Goal: Task Accomplishment & Management: Manage account settings

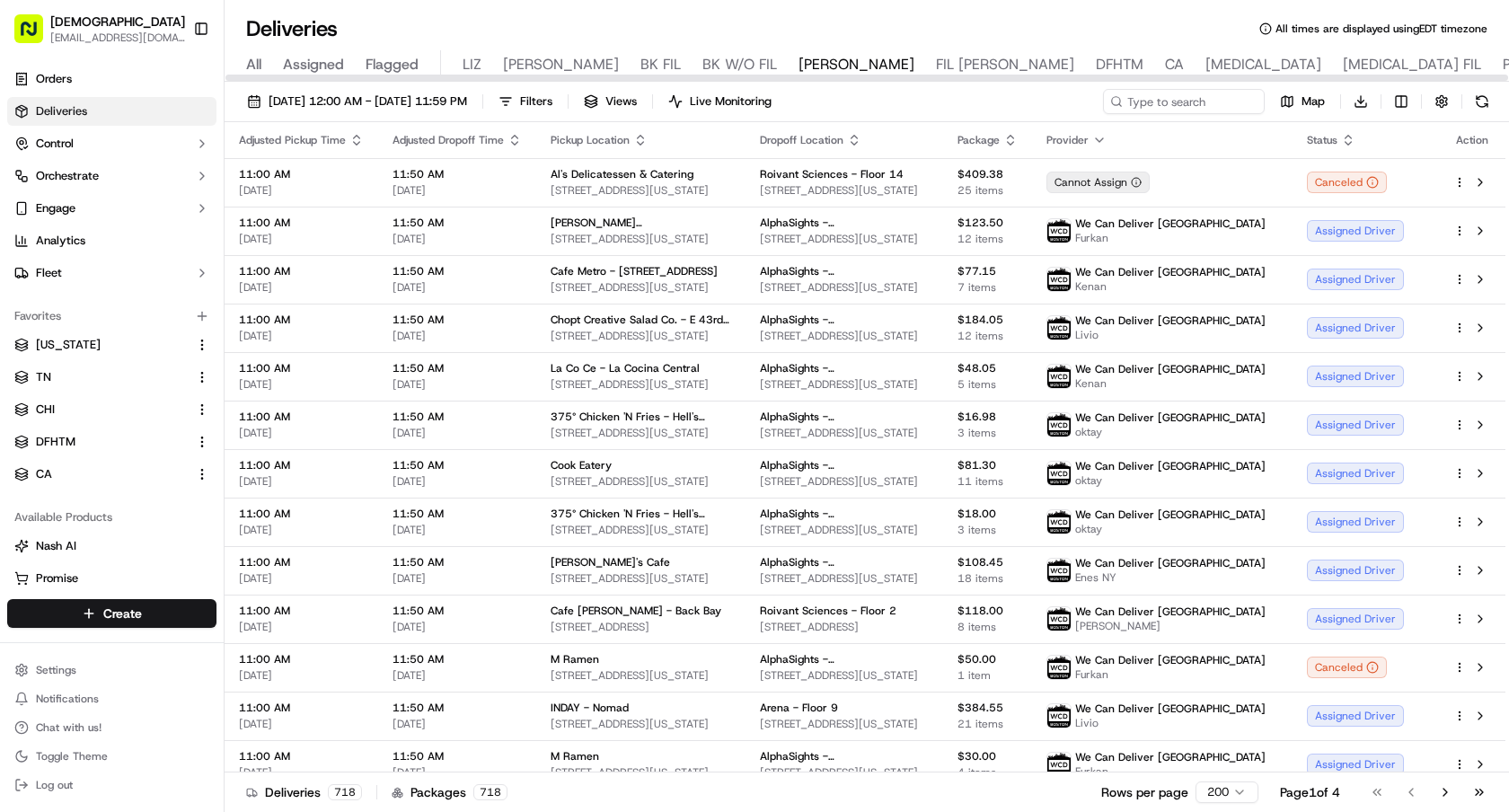
click at [1165, 68] on span "CA" at bounding box center [1174, 64] width 19 height 21
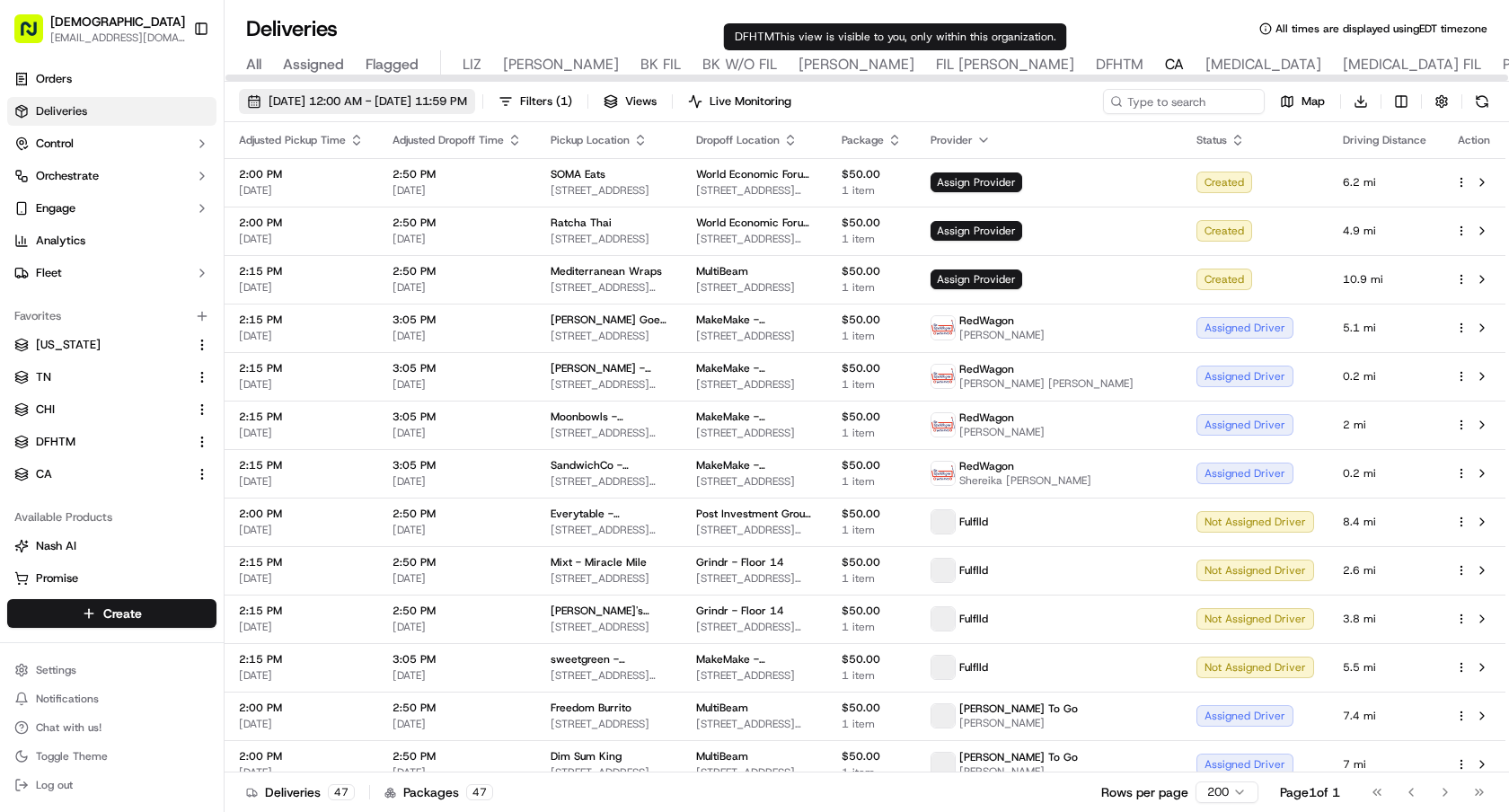
click at [377, 97] on span "[DATE] 12:00 AM - [DATE] 11:59 PM" at bounding box center [368, 101] width 199 height 17
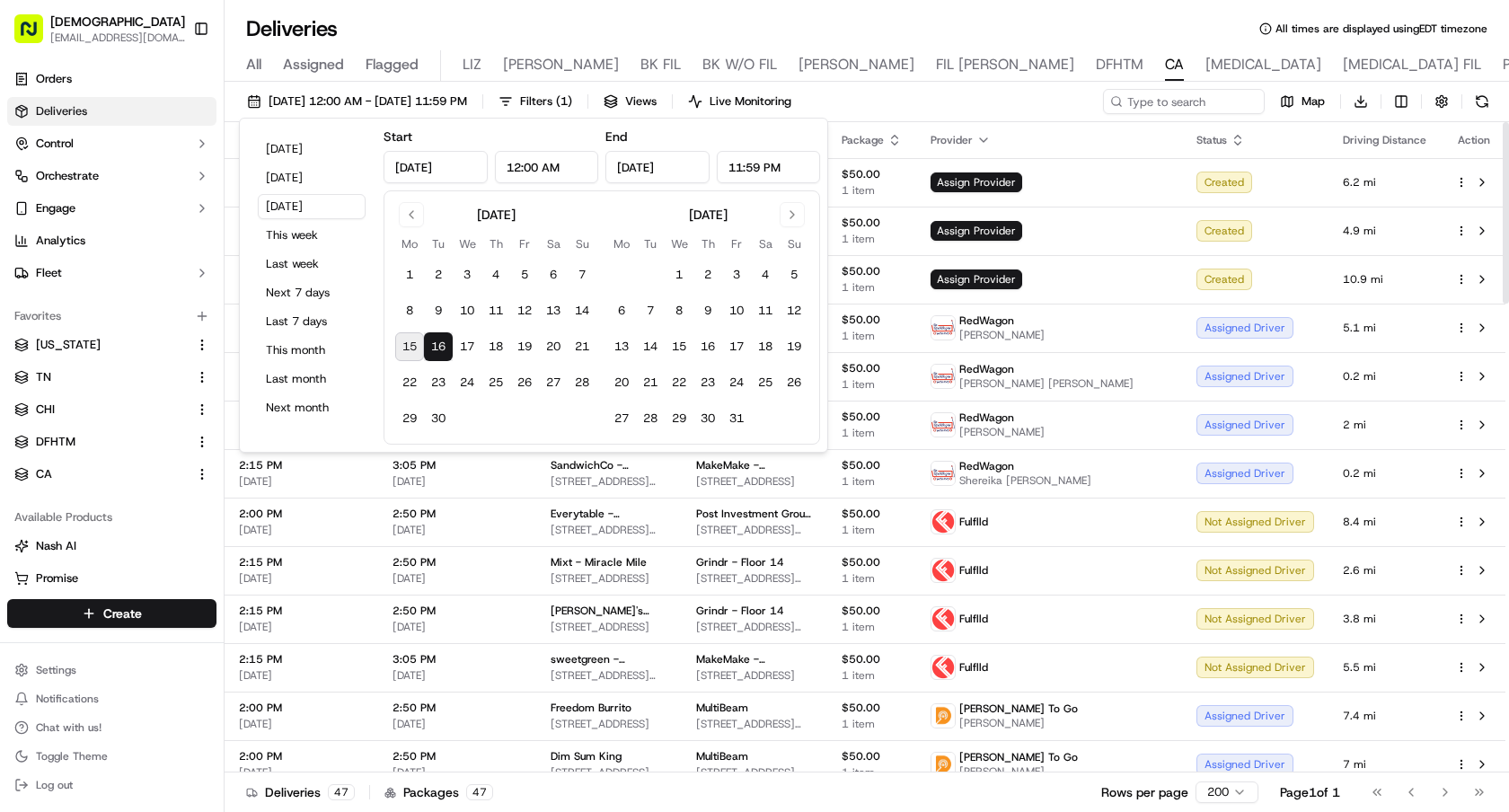
click at [957, 104] on div "[DATE] 12:00 AM - [DATE] 11:59 PM Filters ( 1 ) Views Live Monitoring Map Downl…" at bounding box center [867, 105] width 1285 height 33
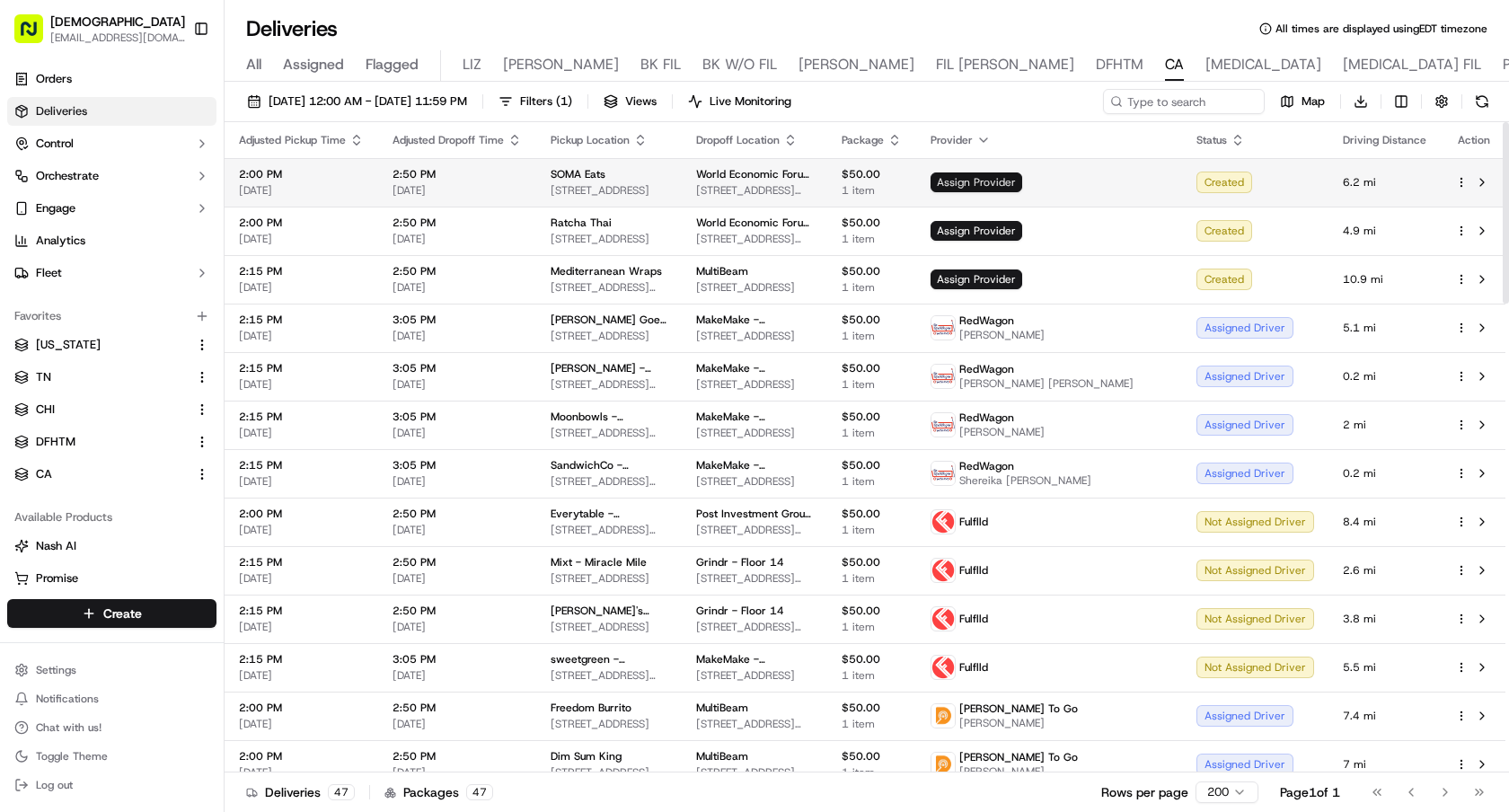
click at [1023, 177] on span "Assign Provider" at bounding box center [977, 182] width 92 height 19
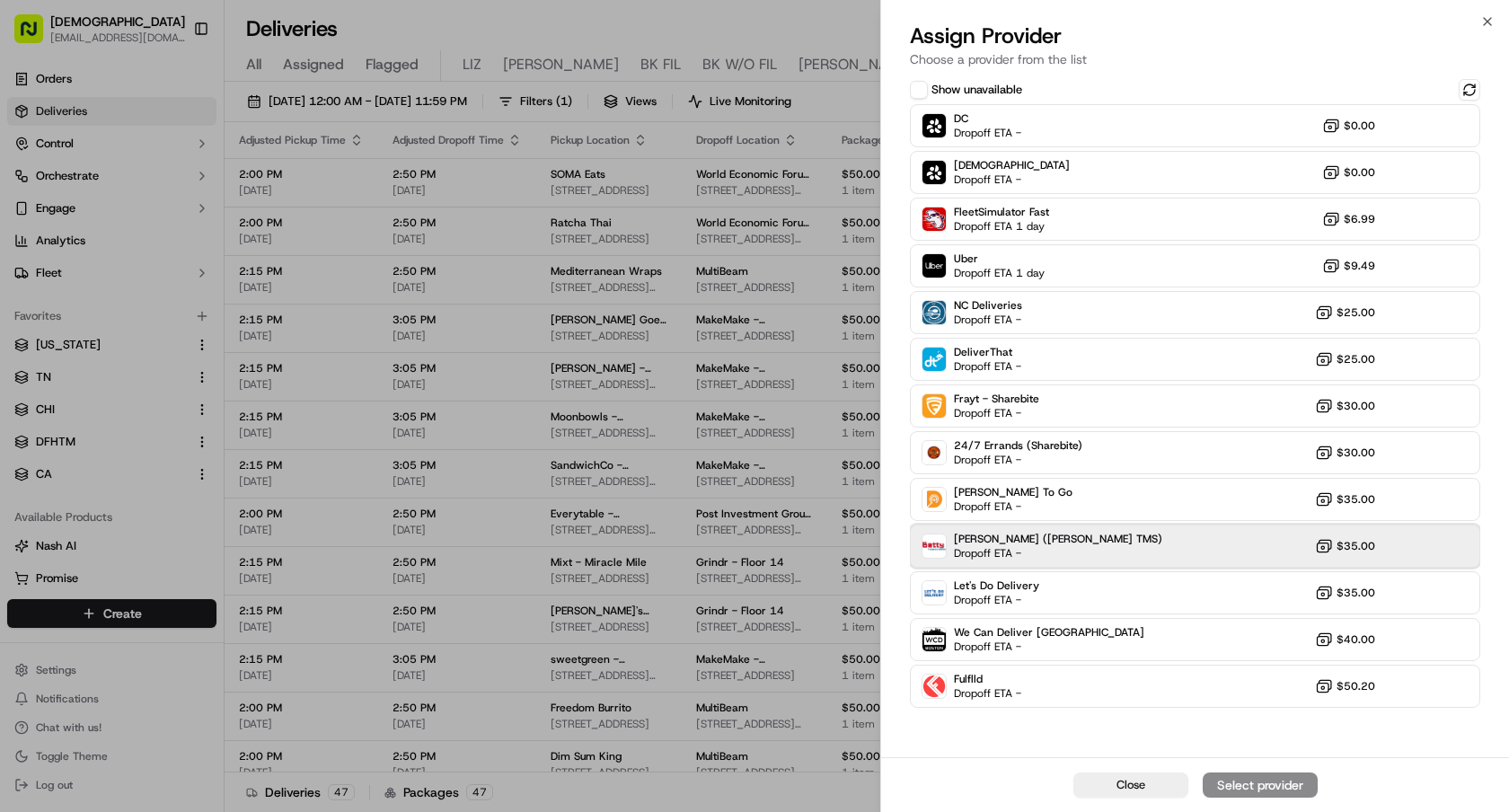
click at [1038, 541] on span "[PERSON_NAME] ([PERSON_NAME] TMS)" at bounding box center [1058, 538] width 209 height 15
click at [1230, 783] on div "Assign Provider" at bounding box center [1260, 785] width 88 height 18
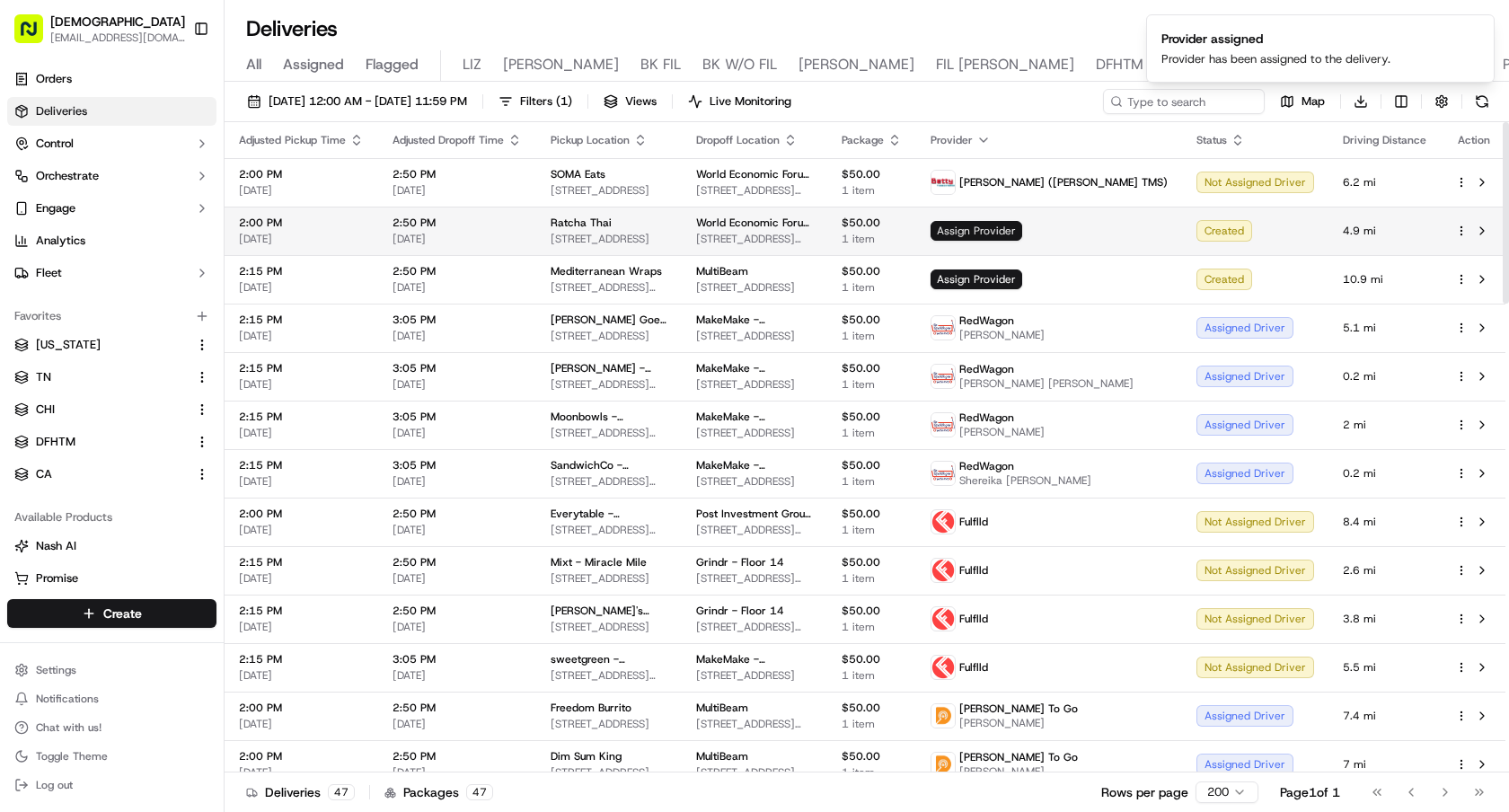
click at [1023, 229] on span "Assign Provider" at bounding box center [977, 231] width 92 height 19
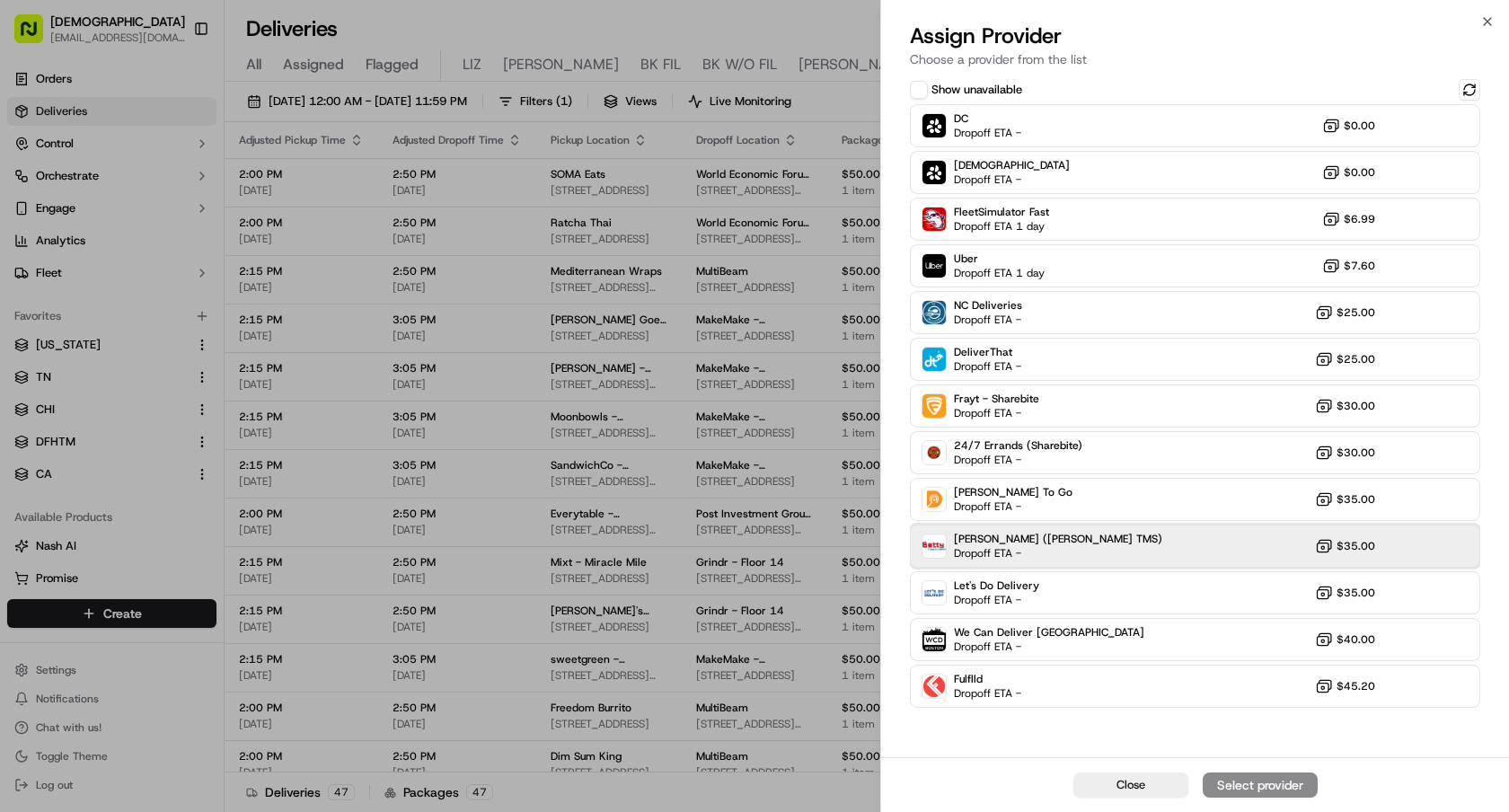
click at [1064, 539] on div "[PERSON_NAME] ([PERSON_NAME] TMS) Dropoff ETA - $35.00" at bounding box center [1194, 546] width 570 height 43
click at [1231, 786] on div "Assign Provider" at bounding box center [1260, 785] width 88 height 18
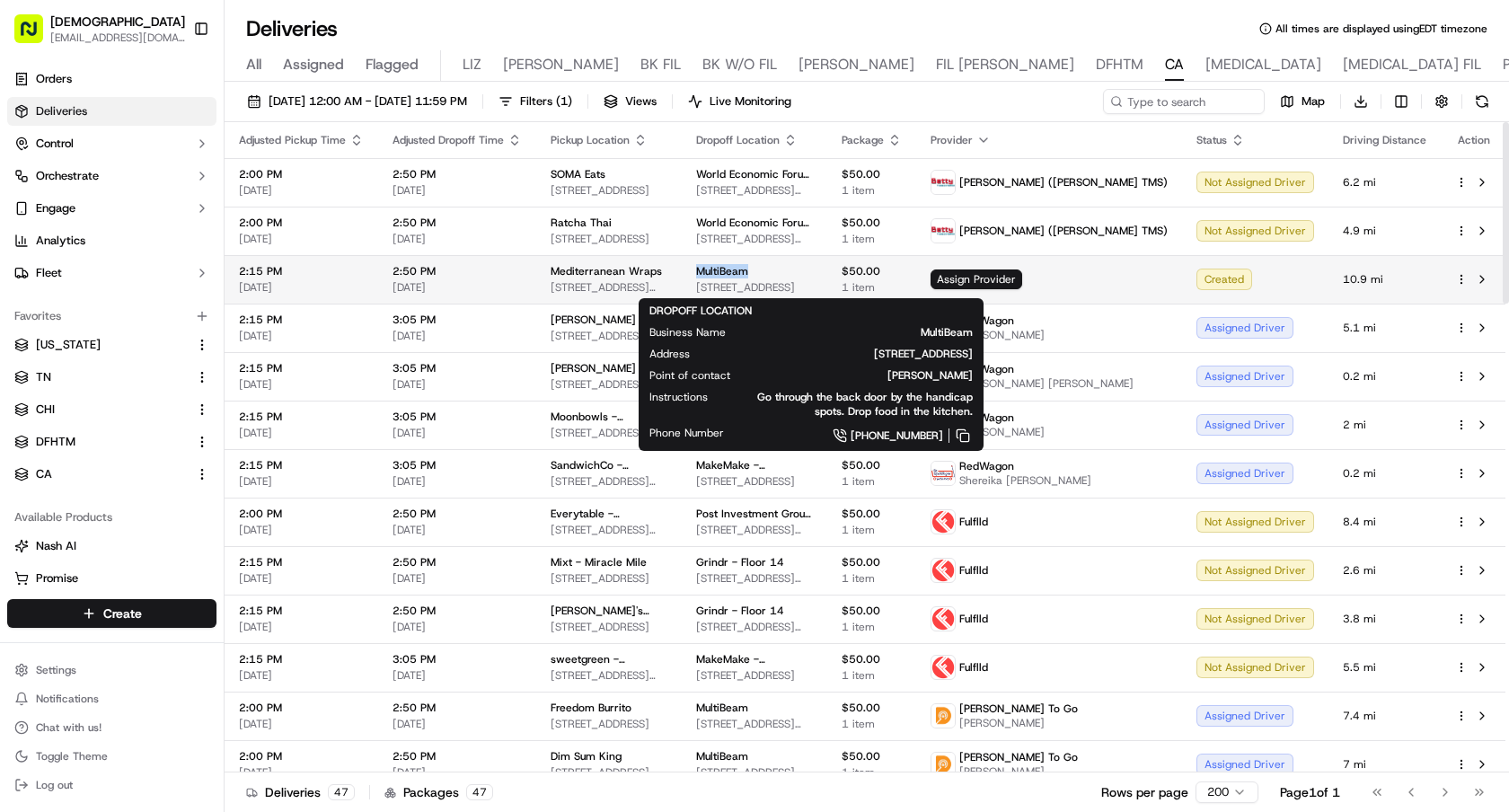
drag, startPoint x: 790, startPoint y: 275, endPoint x: 733, endPoint y: 275, distance: 57.0
click at [733, 275] on td "MultiBeam [STREET_ADDRESS]" at bounding box center [754, 280] width 145 height 49
copy span "MultiBeam"
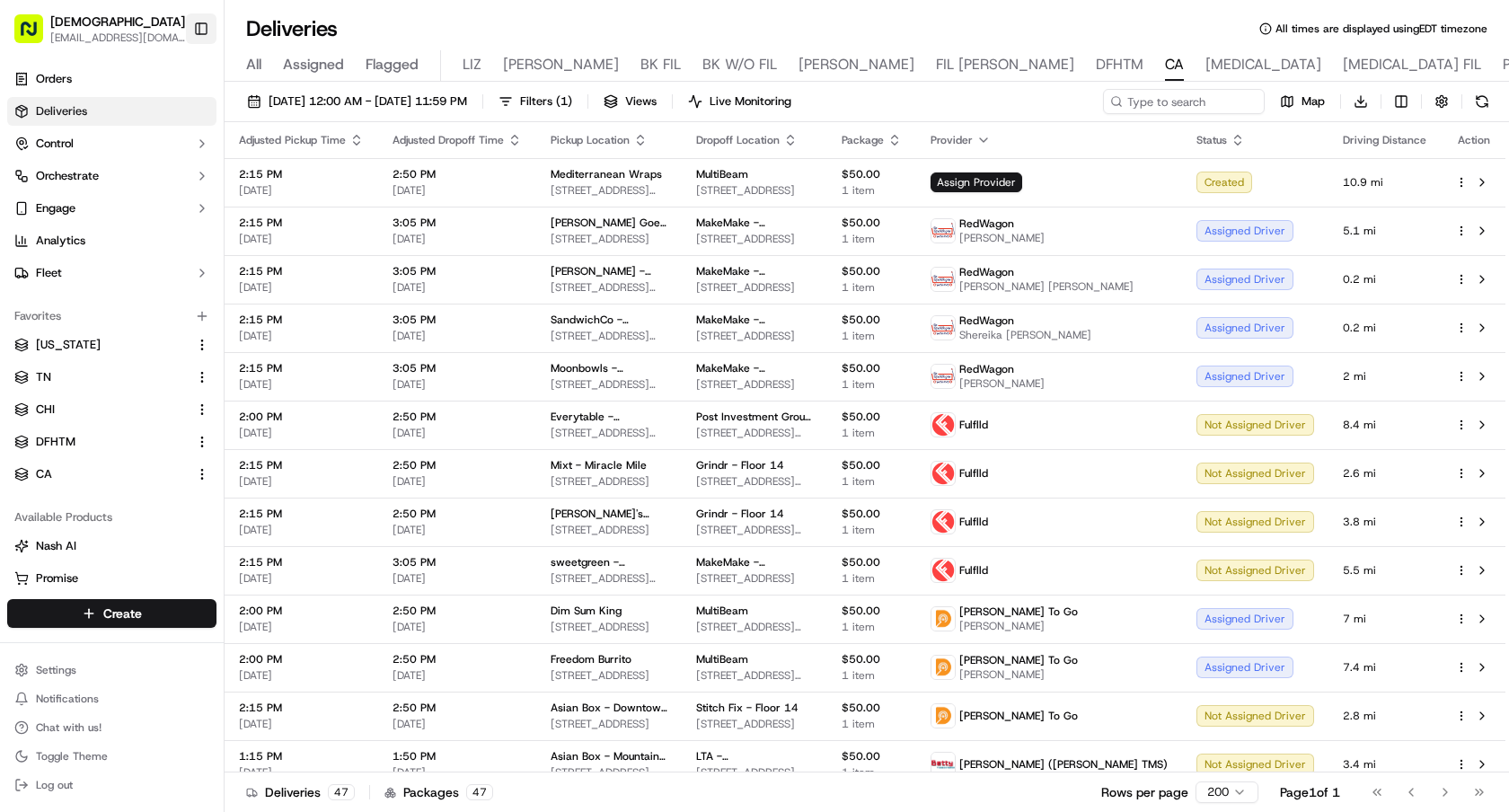
click at [203, 28] on button "Toggle Sidebar" at bounding box center [201, 28] width 30 height 30
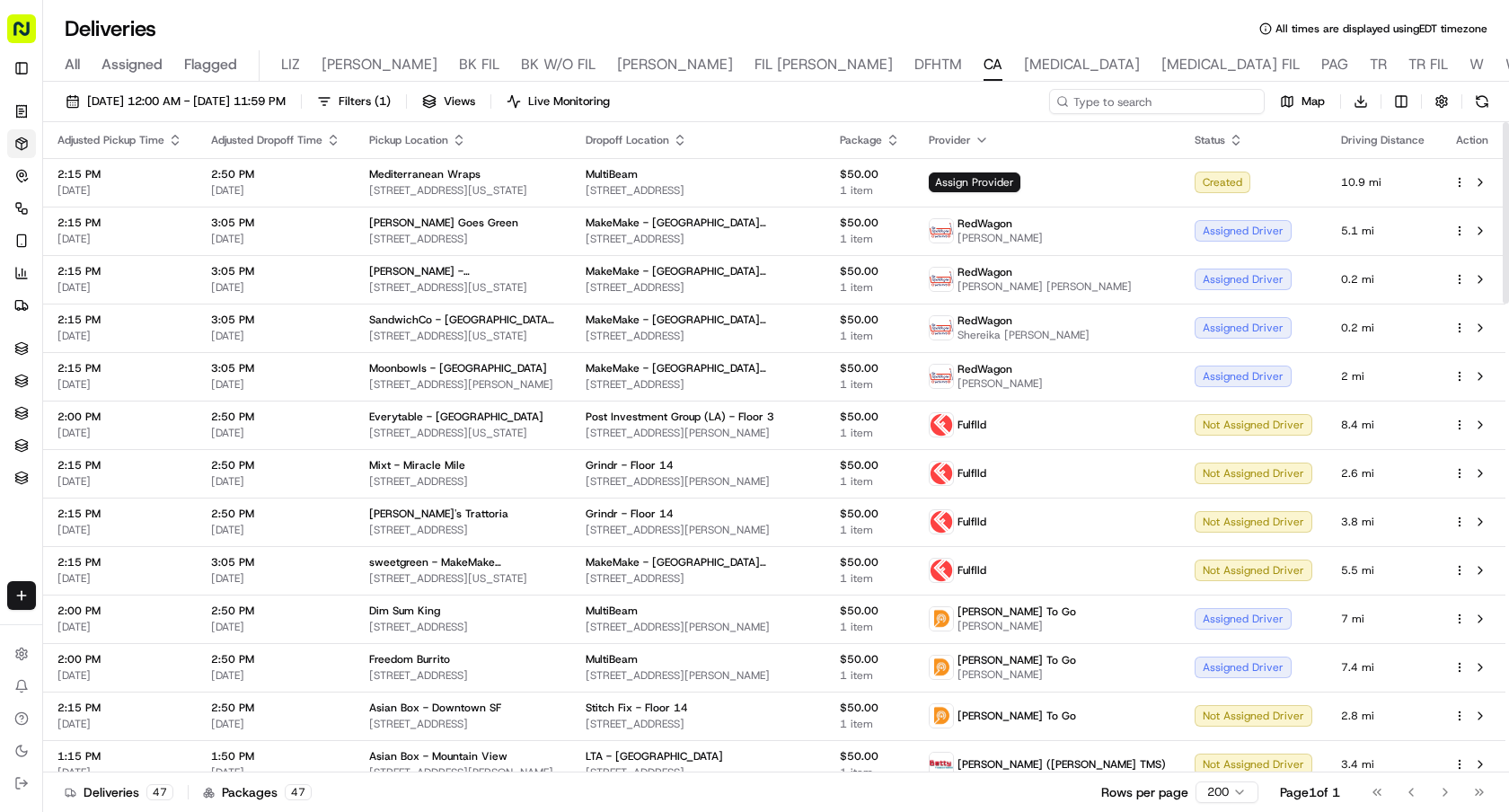
click at [1159, 104] on input at bounding box center [1156, 101] width 215 height 25
paste input "MultiBeam"
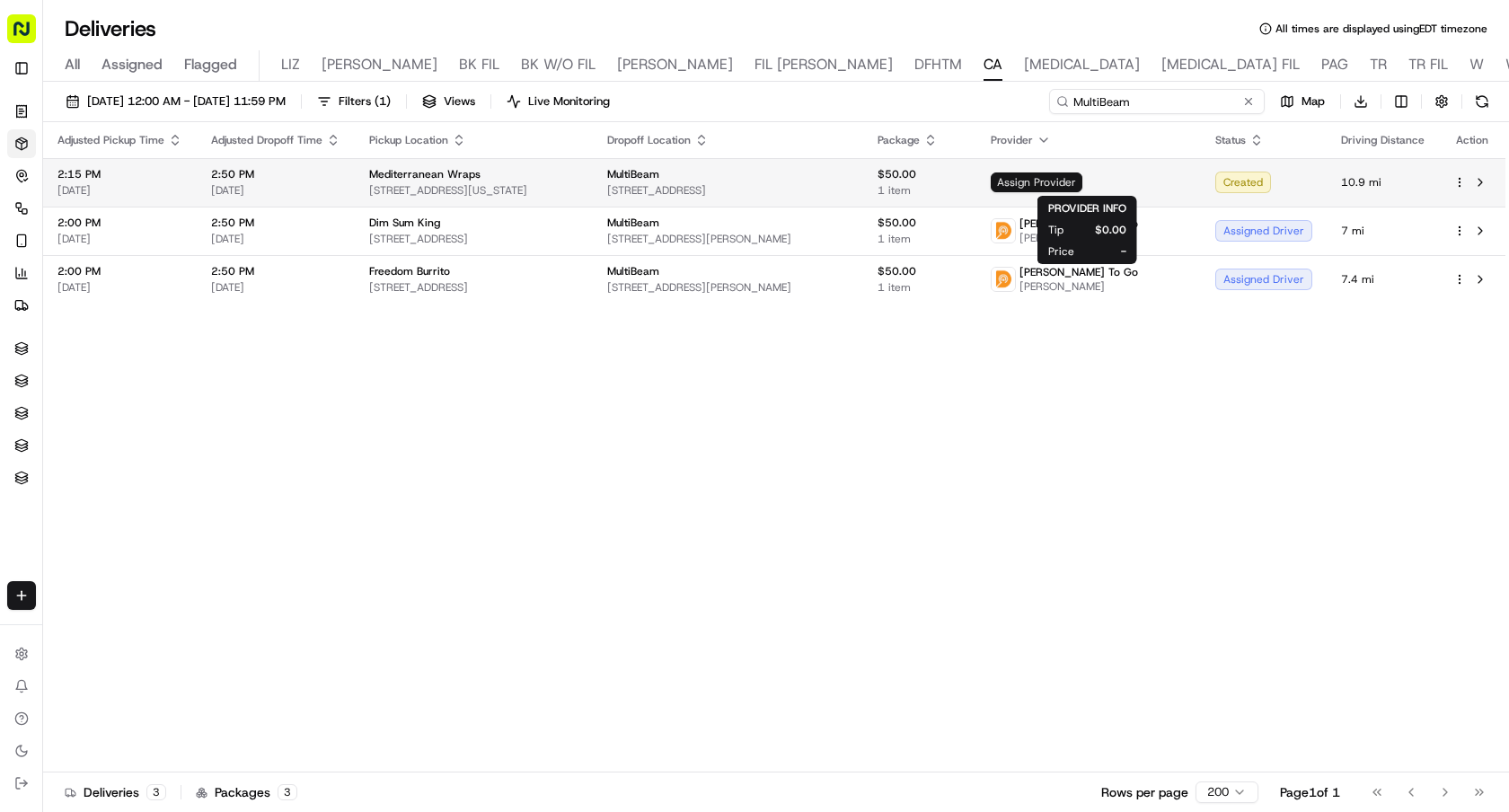
type input "MultiBeam"
click at [1082, 180] on span "Assign Provider" at bounding box center [1036, 182] width 92 height 19
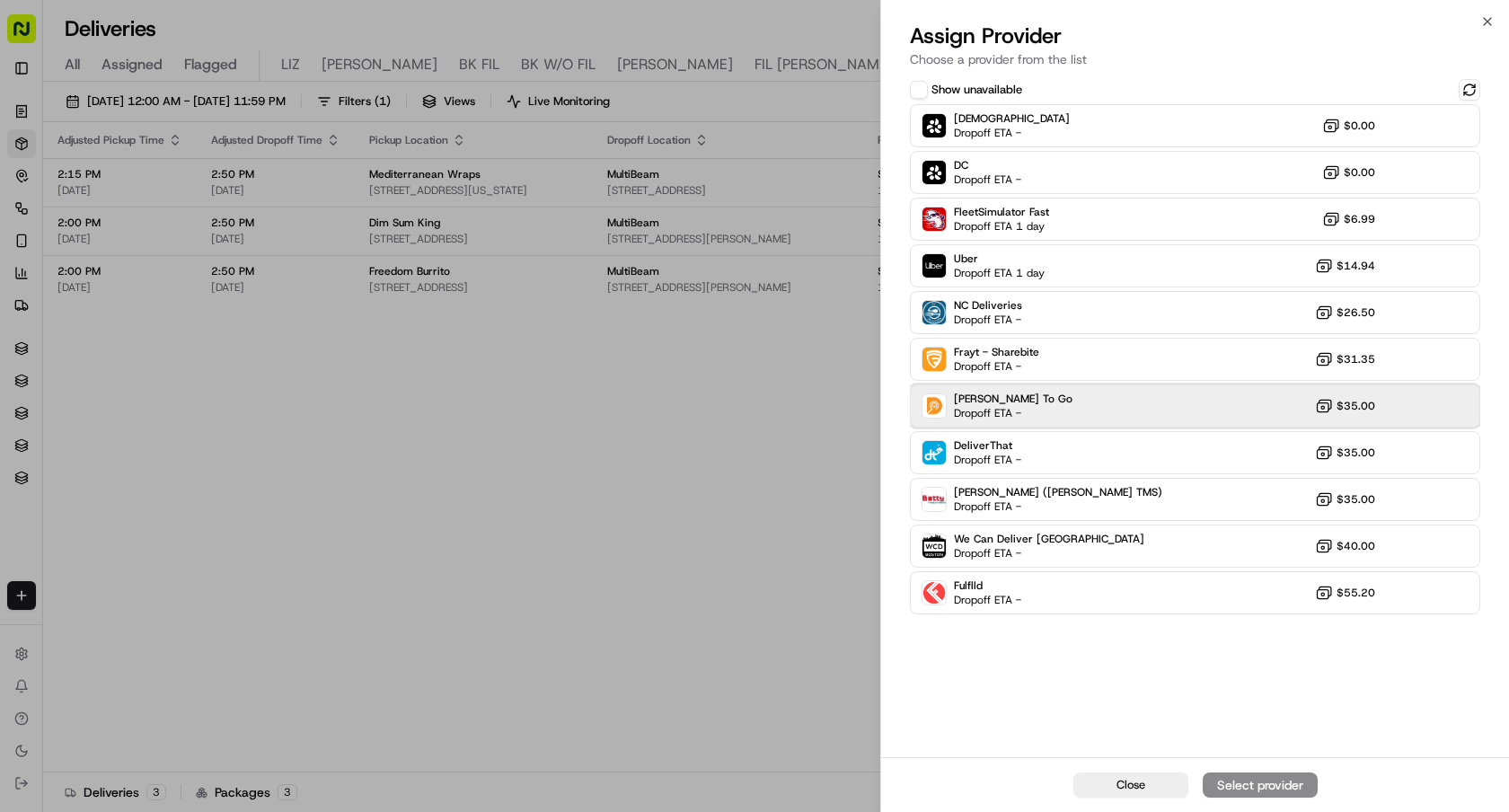
click at [1108, 404] on div "[PERSON_NAME] To Go Dropoff ETA - $35.00" at bounding box center [1194, 406] width 570 height 43
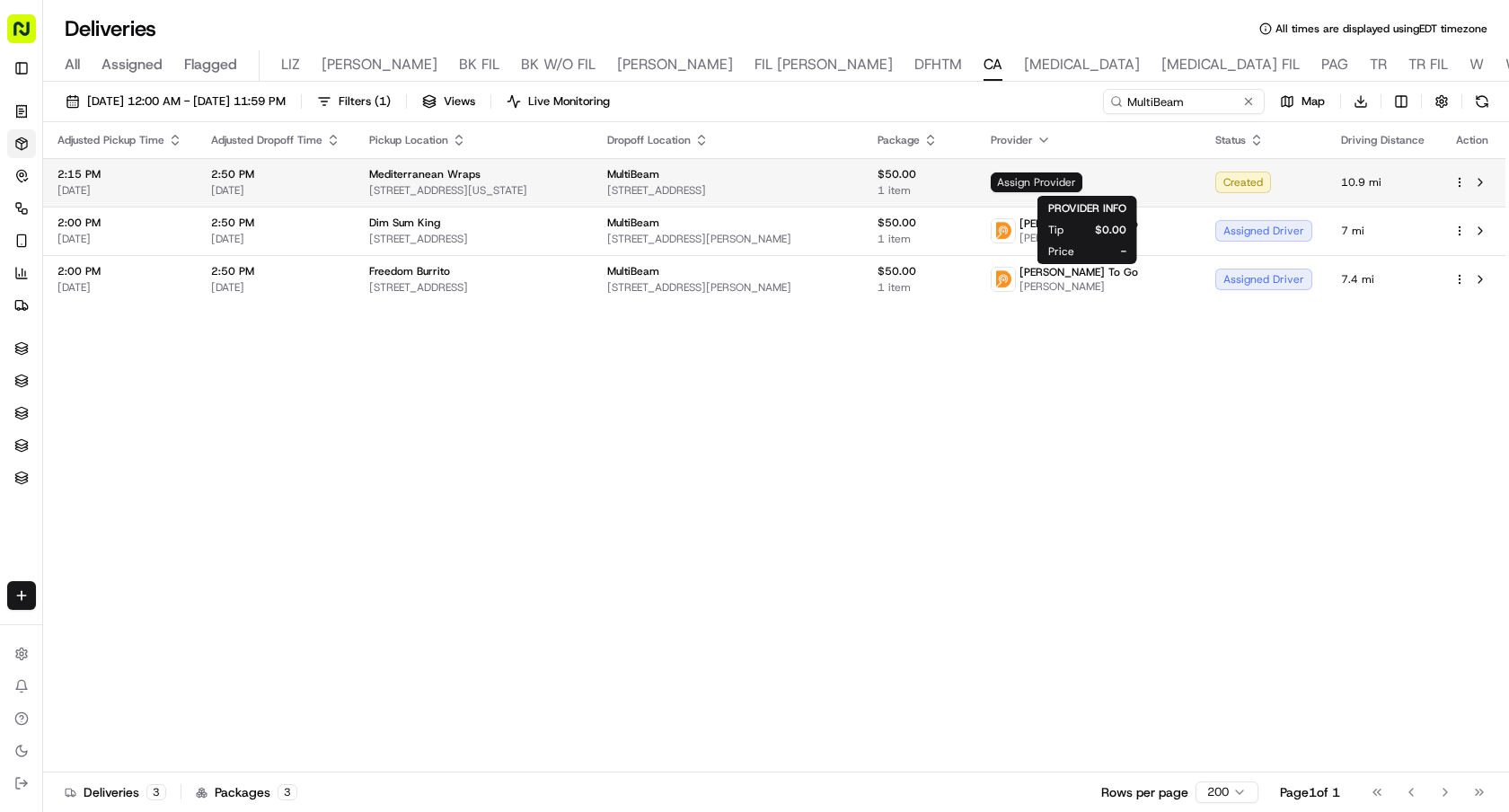
click at [1082, 178] on span "Assign Provider" at bounding box center [1036, 182] width 92 height 19
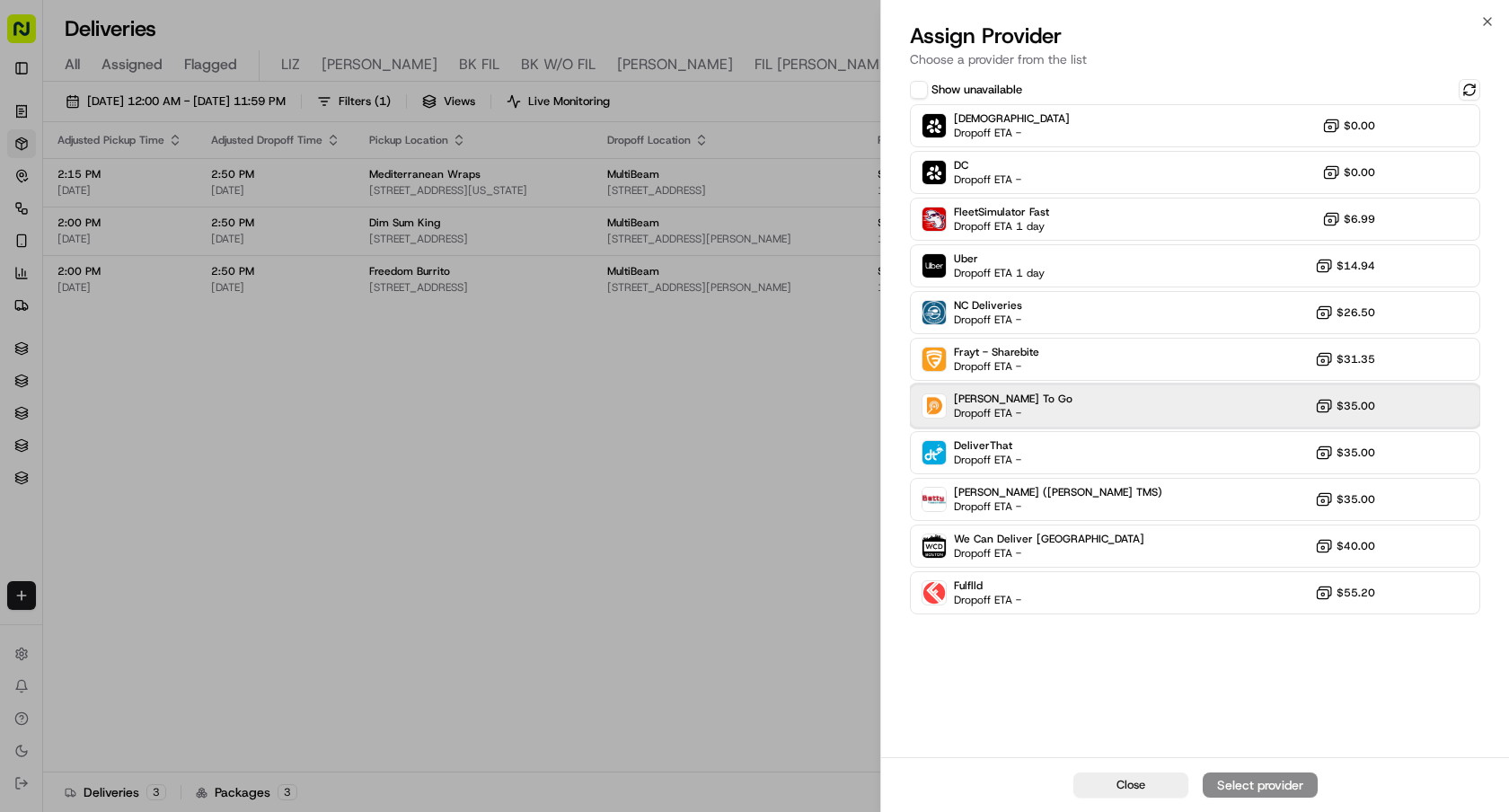
click at [1078, 415] on div "[PERSON_NAME] To Go Dropoff ETA - $35.00" at bounding box center [1194, 406] width 570 height 43
click at [1239, 786] on div "Assign Provider" at bounding box center [1260, 785] width 88 height 18
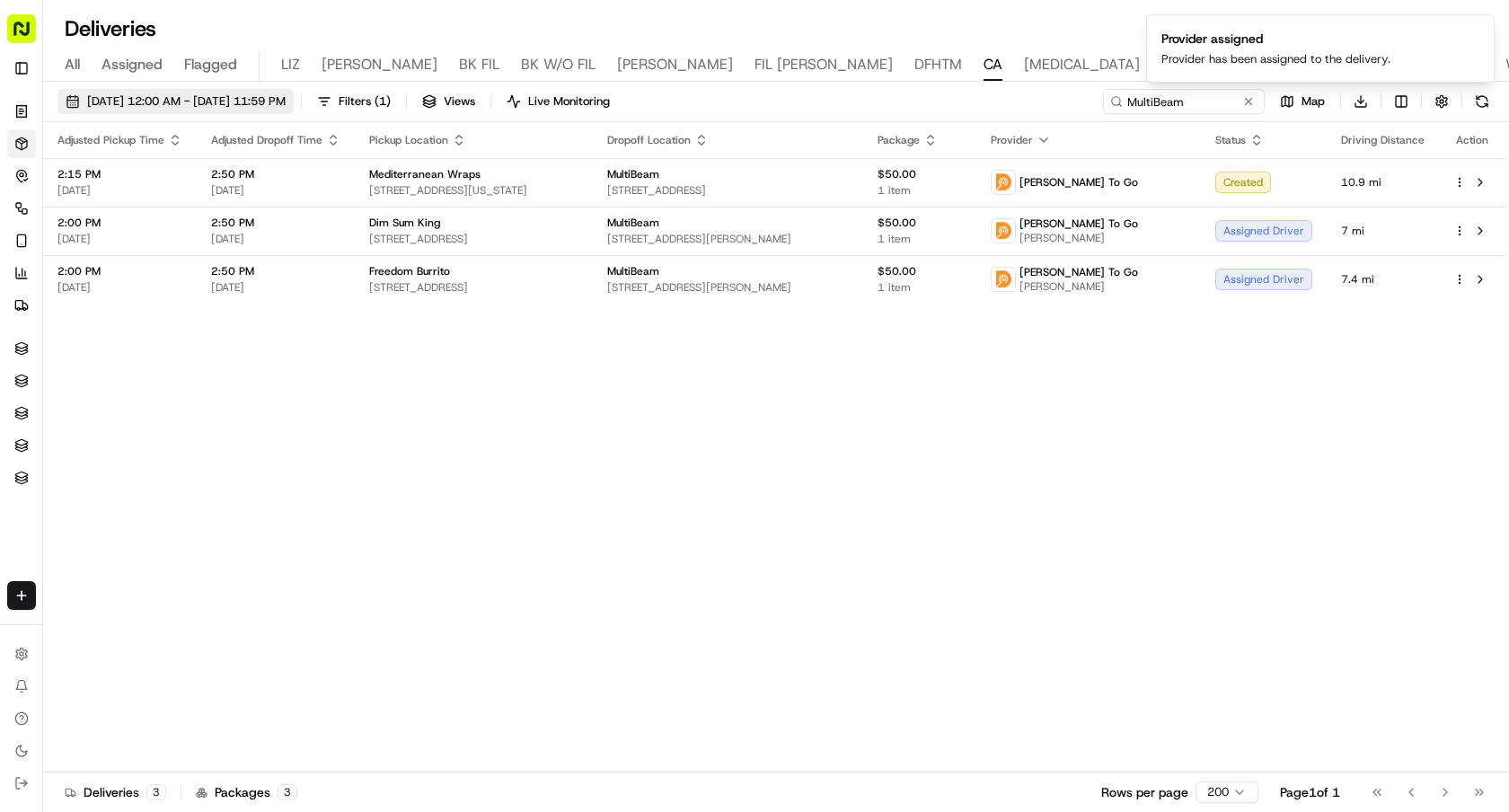
click at [267, 98] on span "[DATE] 12:00 AM - [DATE] 11:59 PM" at bounding box center [186, 101] width 199 height 17
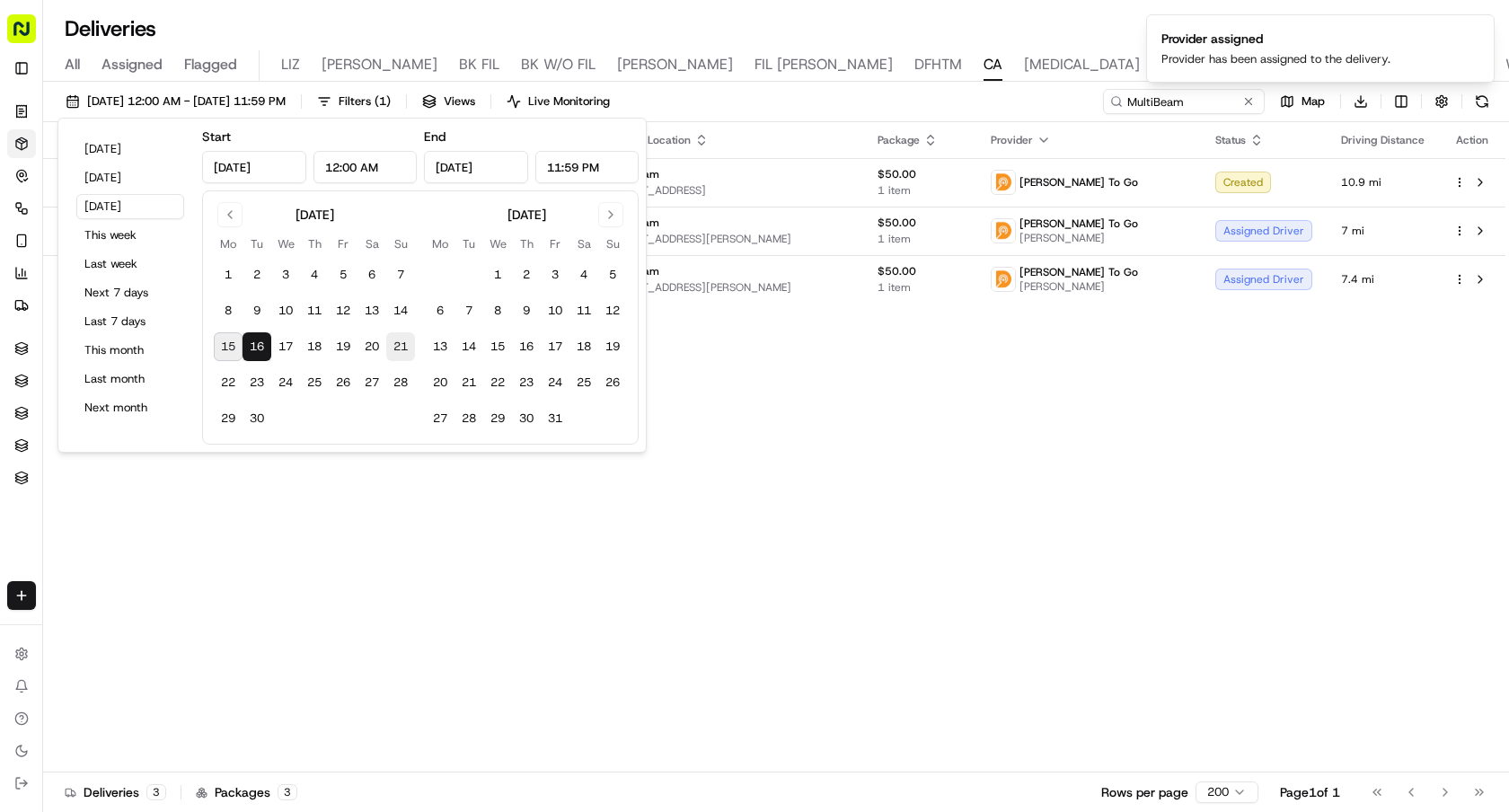
click at [393, 351] on button "21" at bounding box center [400, 346] width 28 height 28
type input "[DATE]"
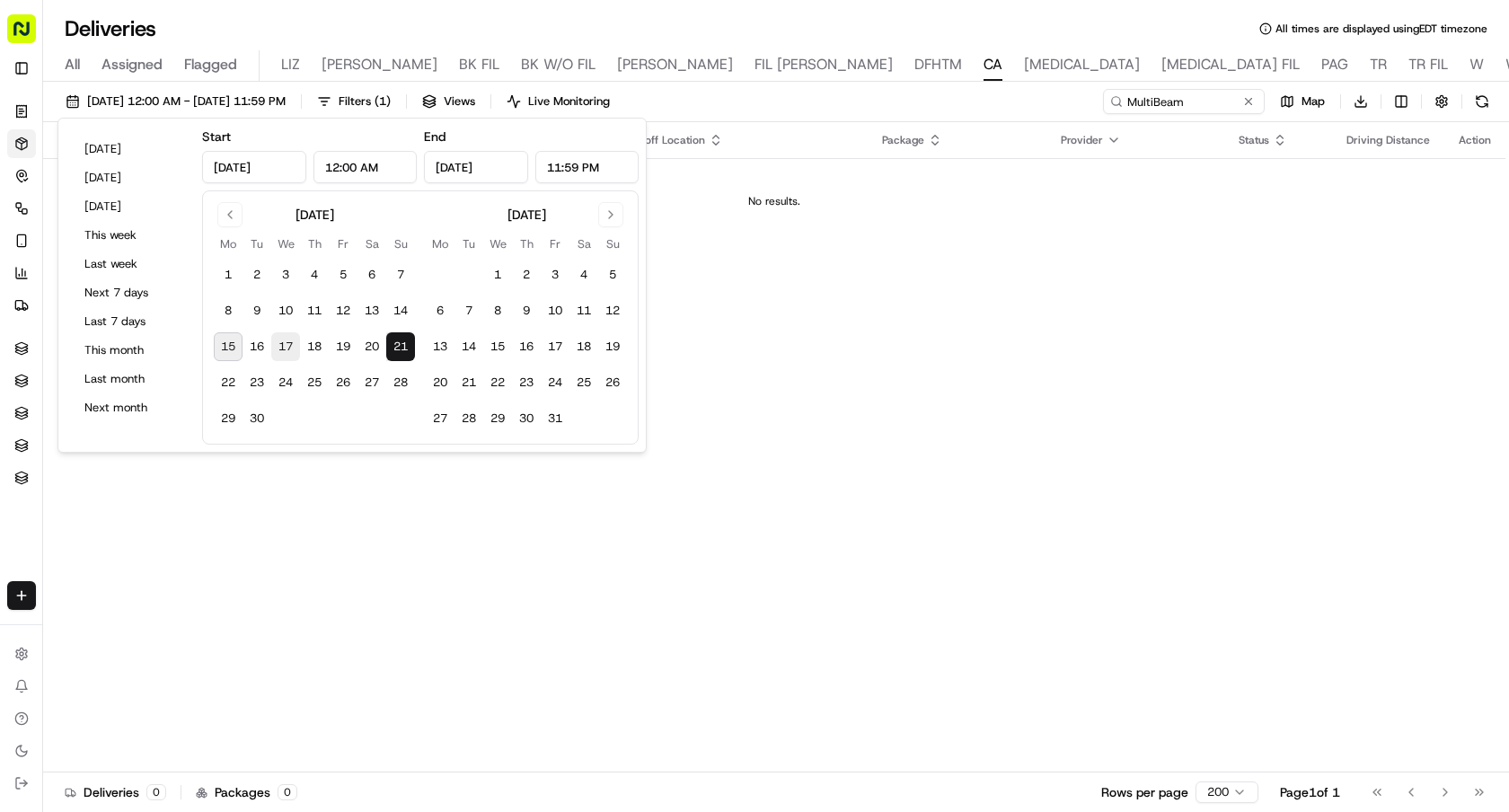
click at [280, 343] on button "17" at bounding box center [285, 346] width 28 height 28
type input "[DATE]"
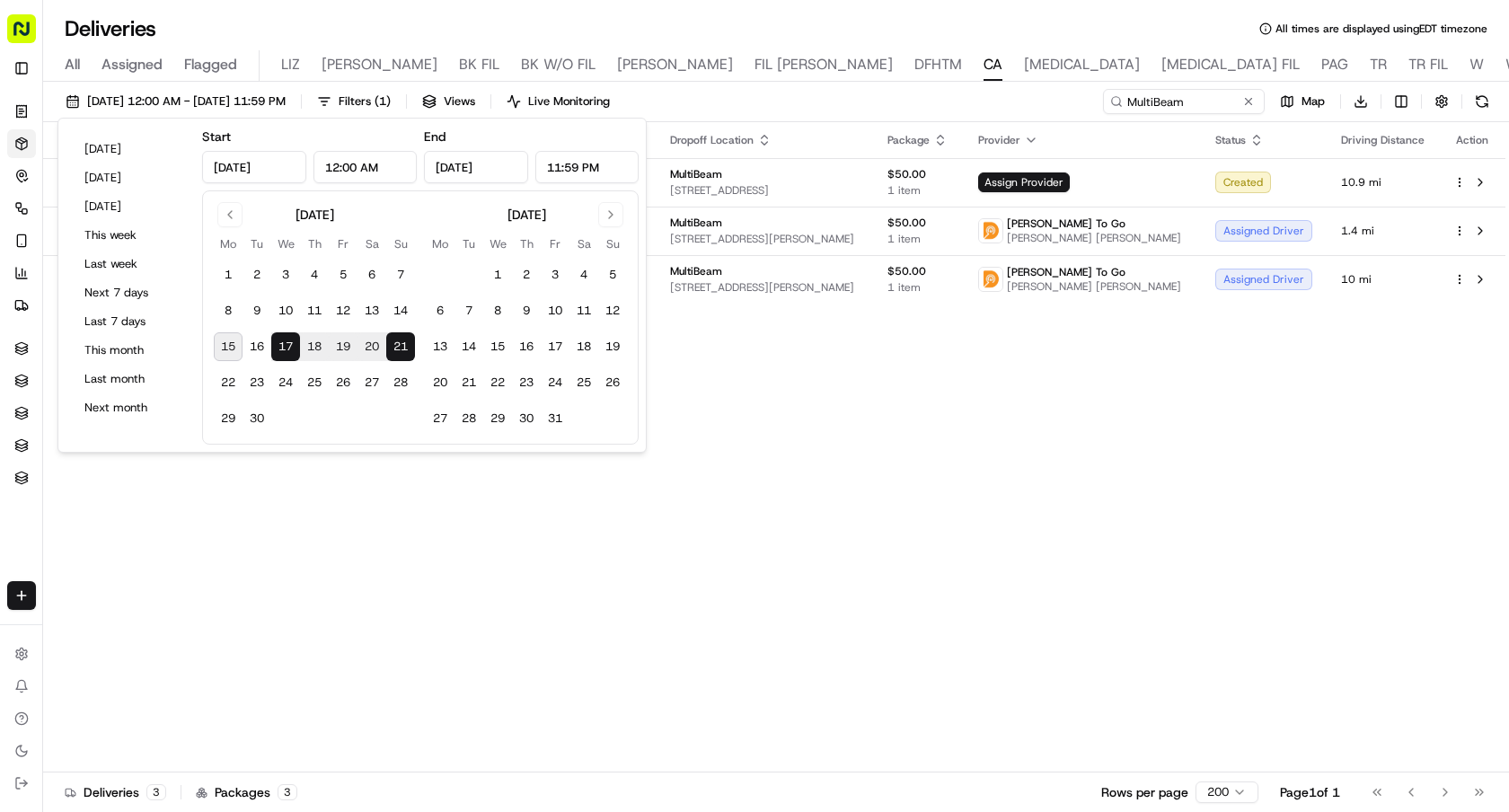
click at [548, 534] on div "Adjusted Pickup Time Adjusted Dropoff Time Pickup Location Dropoff Location Pac…" at bounding box center [774, 446] width 1462 height 650
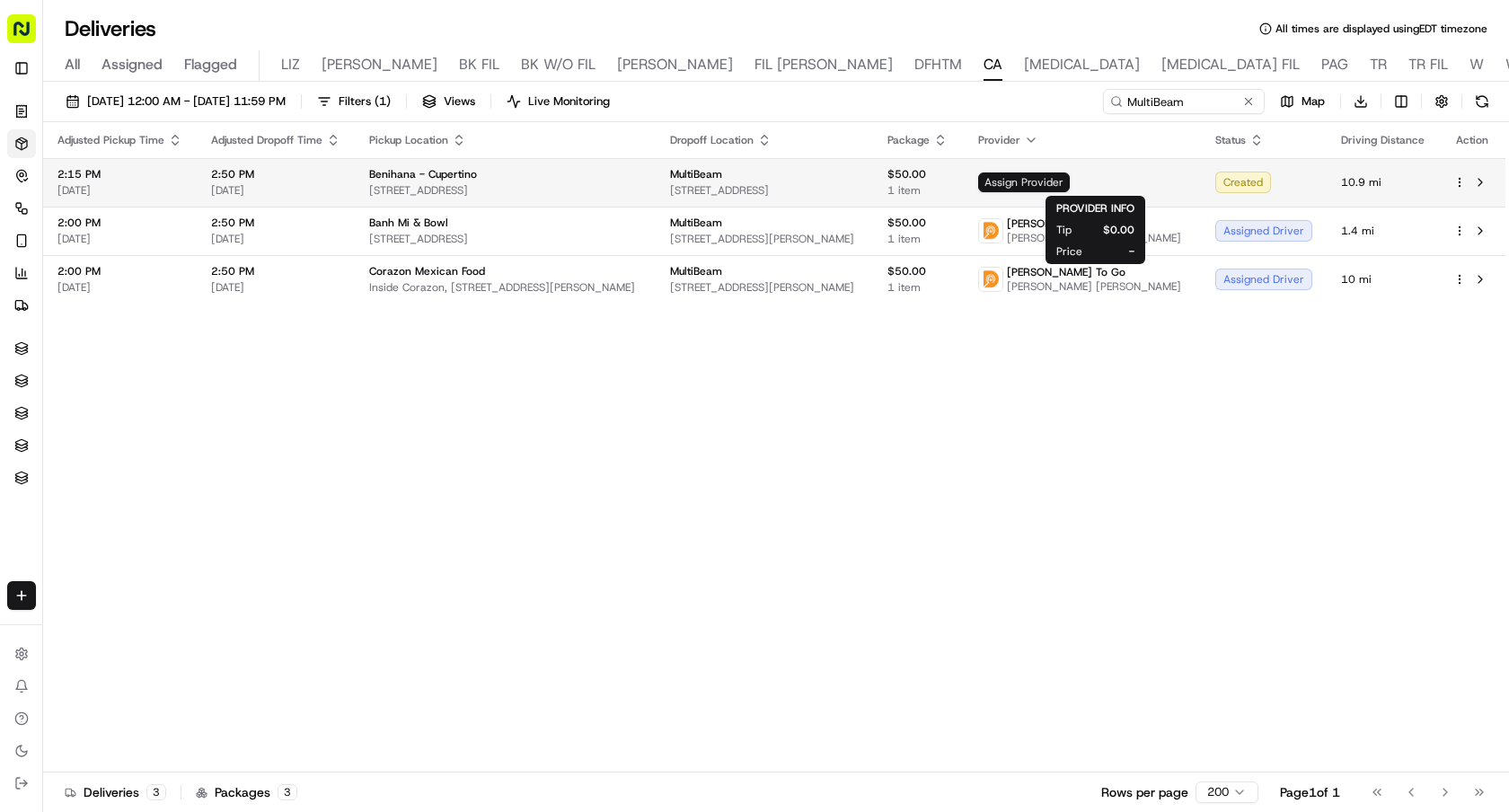
click at [1069, 185] on span "Assign Provider" at bounding box center [1024, 182] width 92 height 19
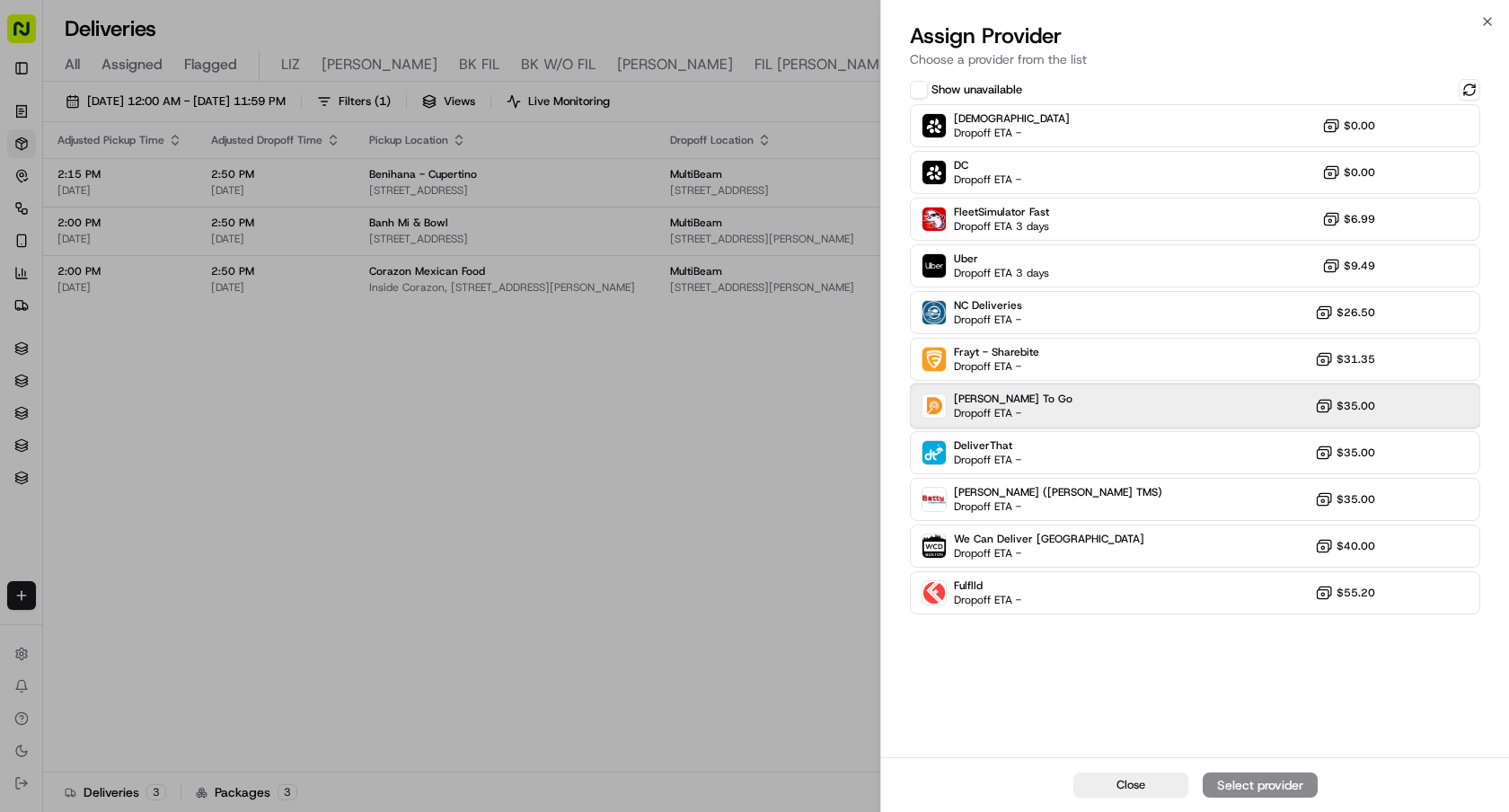
click at [1089, 408] on div "[PERSON_NAME] To Go Dropoff ETA - $35.00" at bounding box center [1194, 406] width 570 height 43
click at [1252, 778] on div "Assign Provider" at bounding box center [1260, 785] width 88 height 18
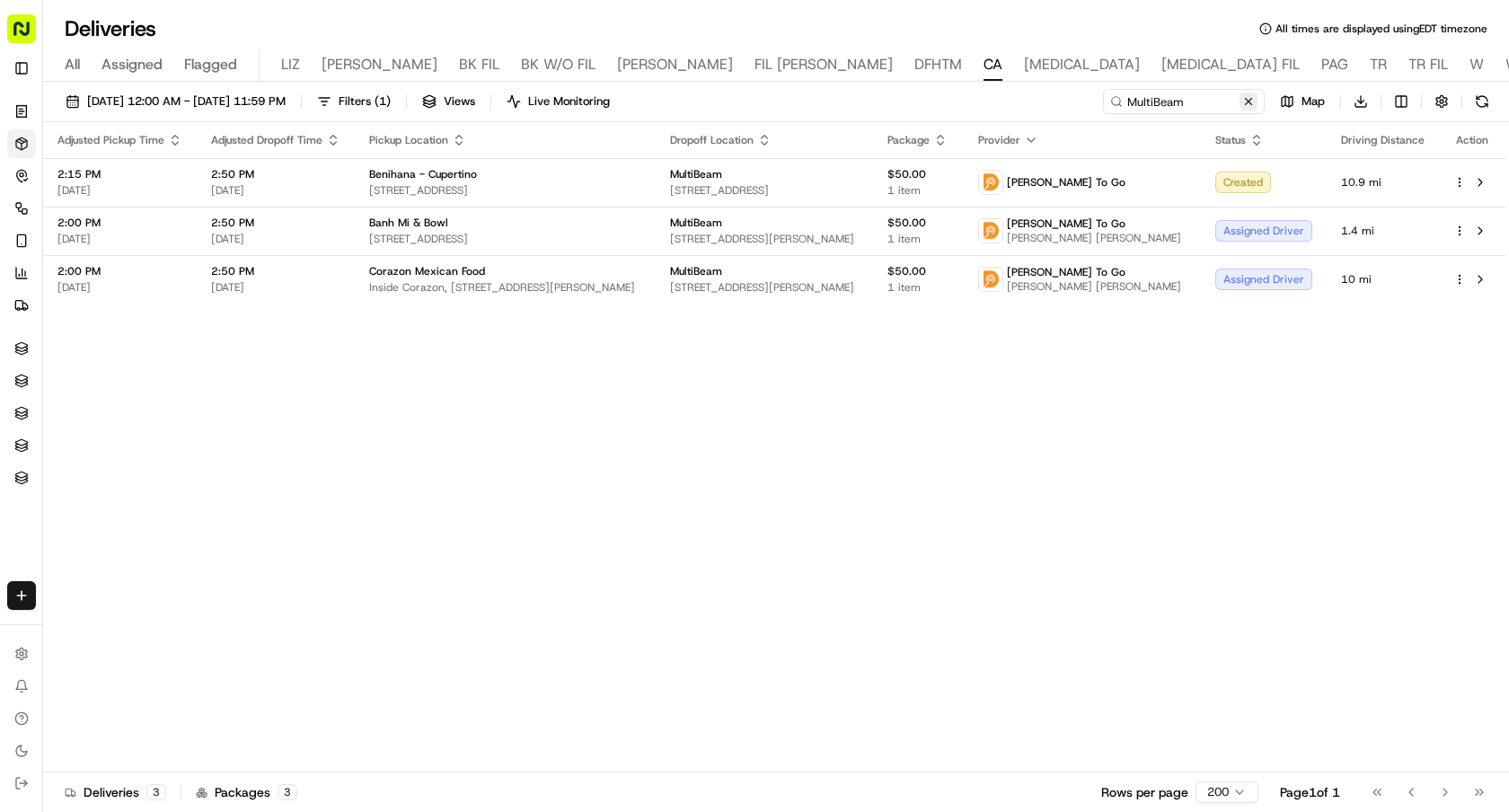
click at [1252, 98] on button at bounding box center [1248, 101] width 18 height 18
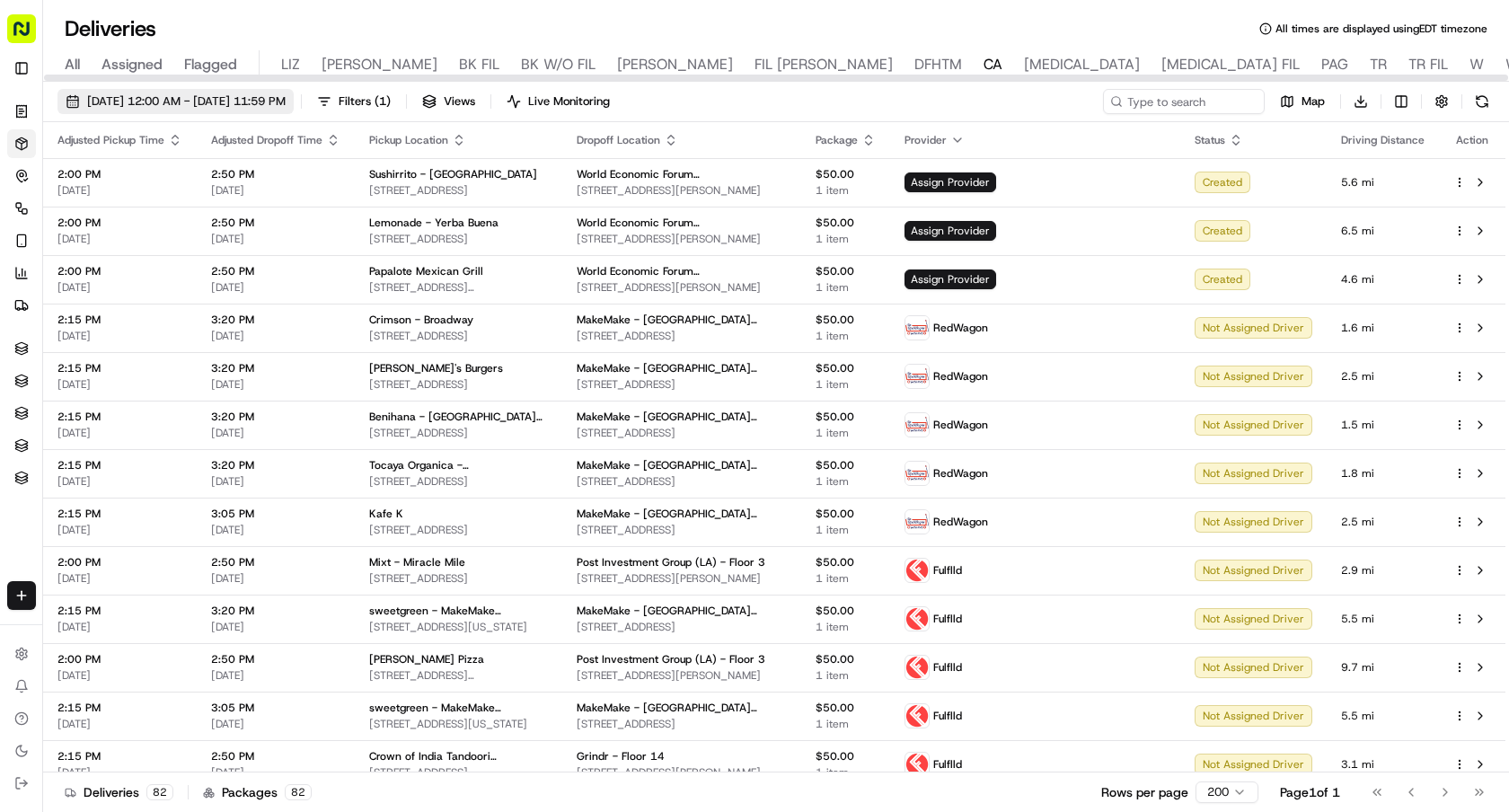
click at [286, 106] on span "[DATE] 12:00 AM - [DATE] 11:59 PM" at bounding box center [186, 101] width 199 height 17
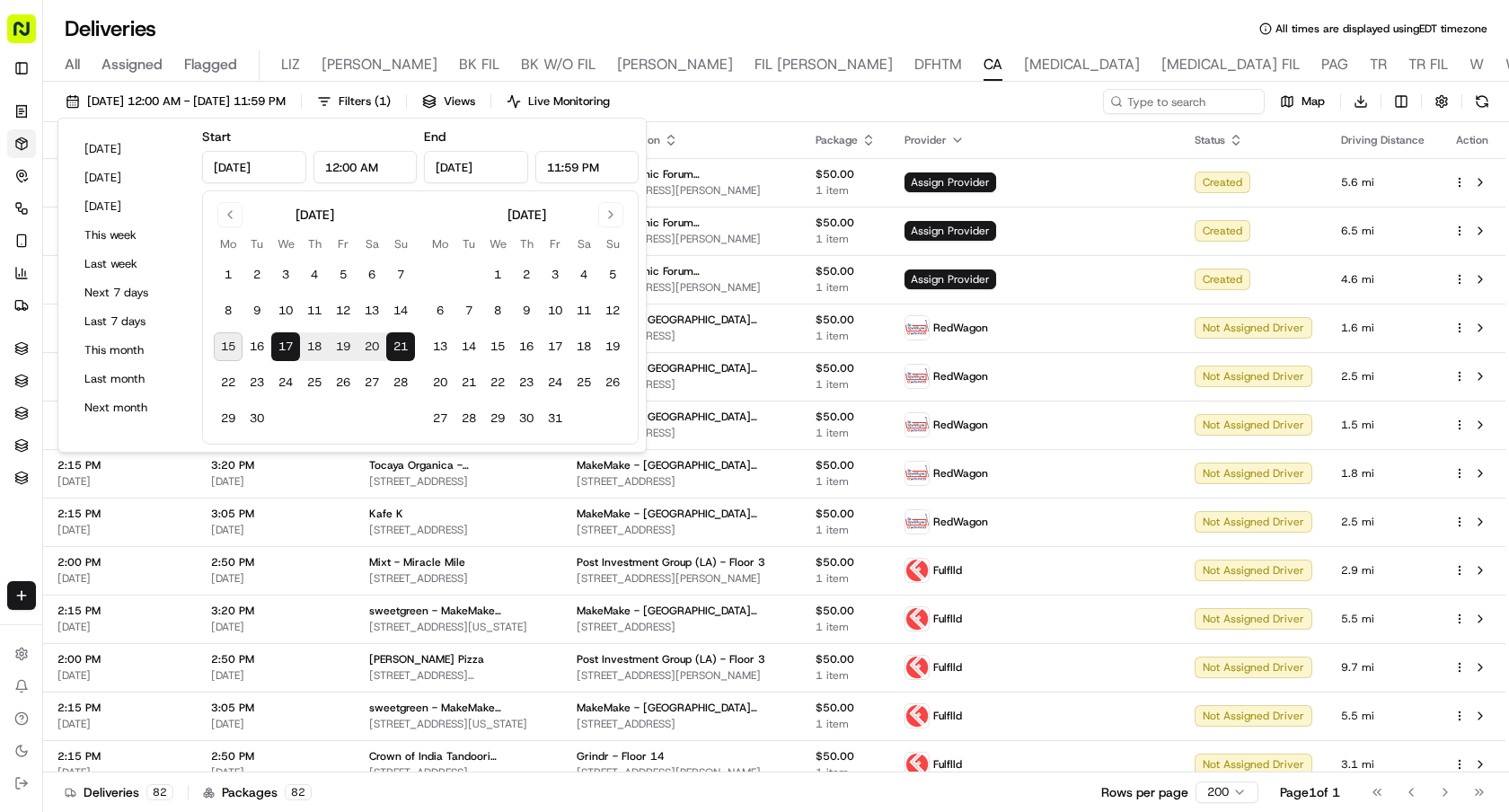
click at [233, 352] on button "15" at bounding box center [227, 346] width 28 height 28
type input "[DATE]"
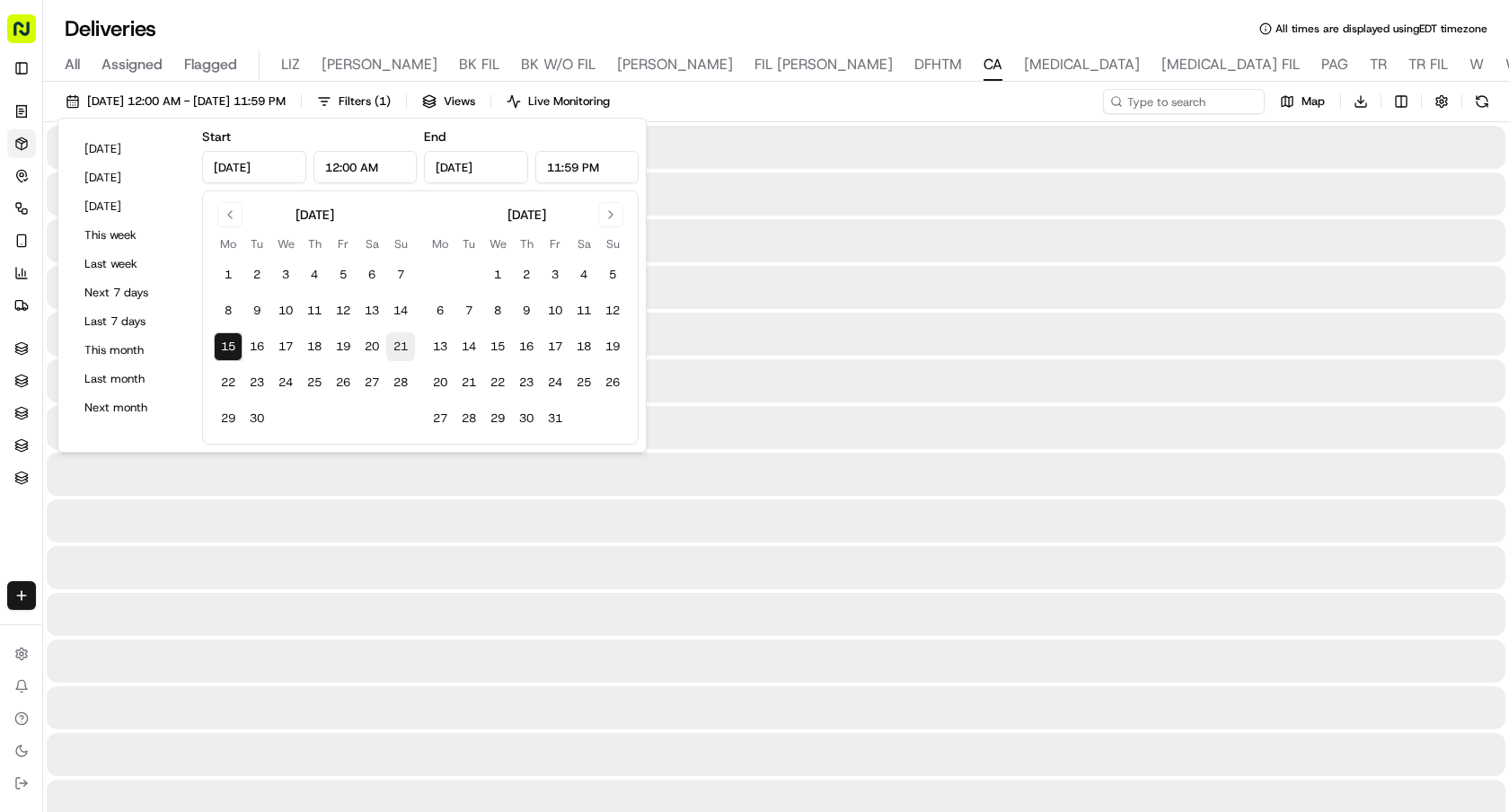
click at [401, 339] on button "21" at bounding box center [400, 346] width 28 height 28
type input "[DATE]"
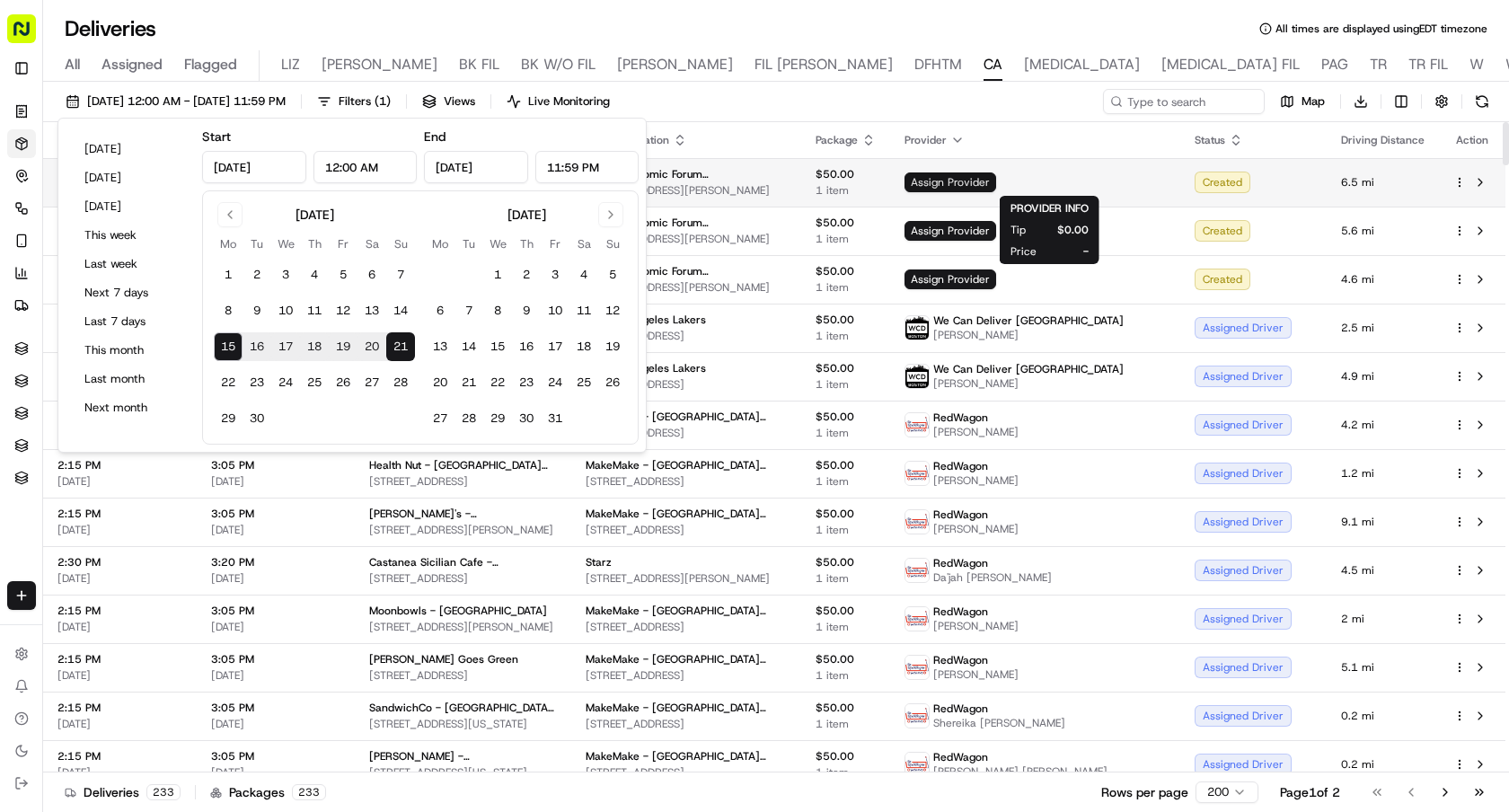
click at [996, 179] on span "Assign Provider" at bounding box center [950, 182] width 92 height 19
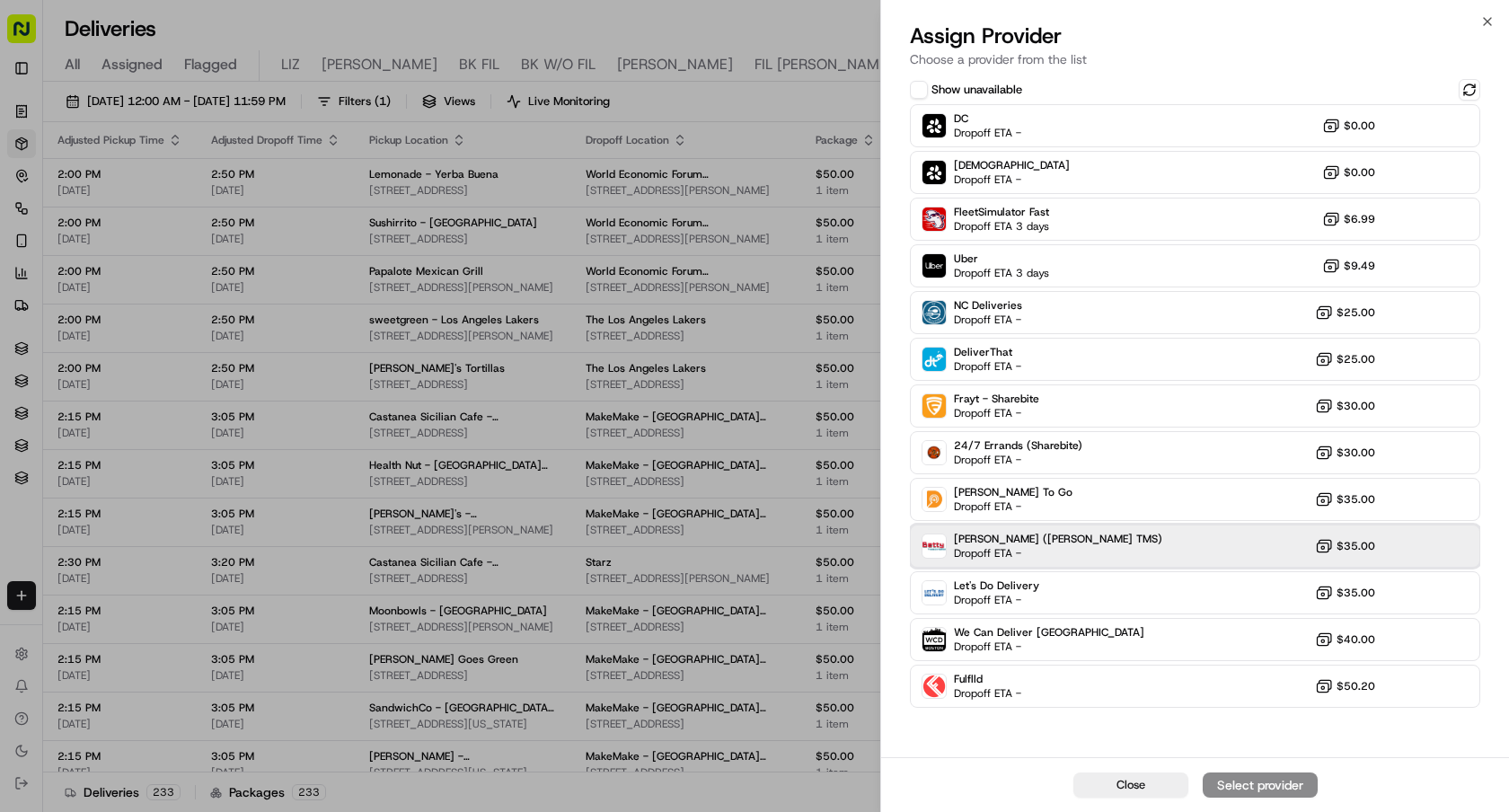
click at [1116, 552] on div "[PERSON_NAME] ([PERSON_NAME] TMS) Dropoff ETA - $35.00" at bounding box center [1194, 546] width 570 height 43
click at [1233, 788] on div "Assign Provider" at bounding box center [1260, 785] width 88 height 18
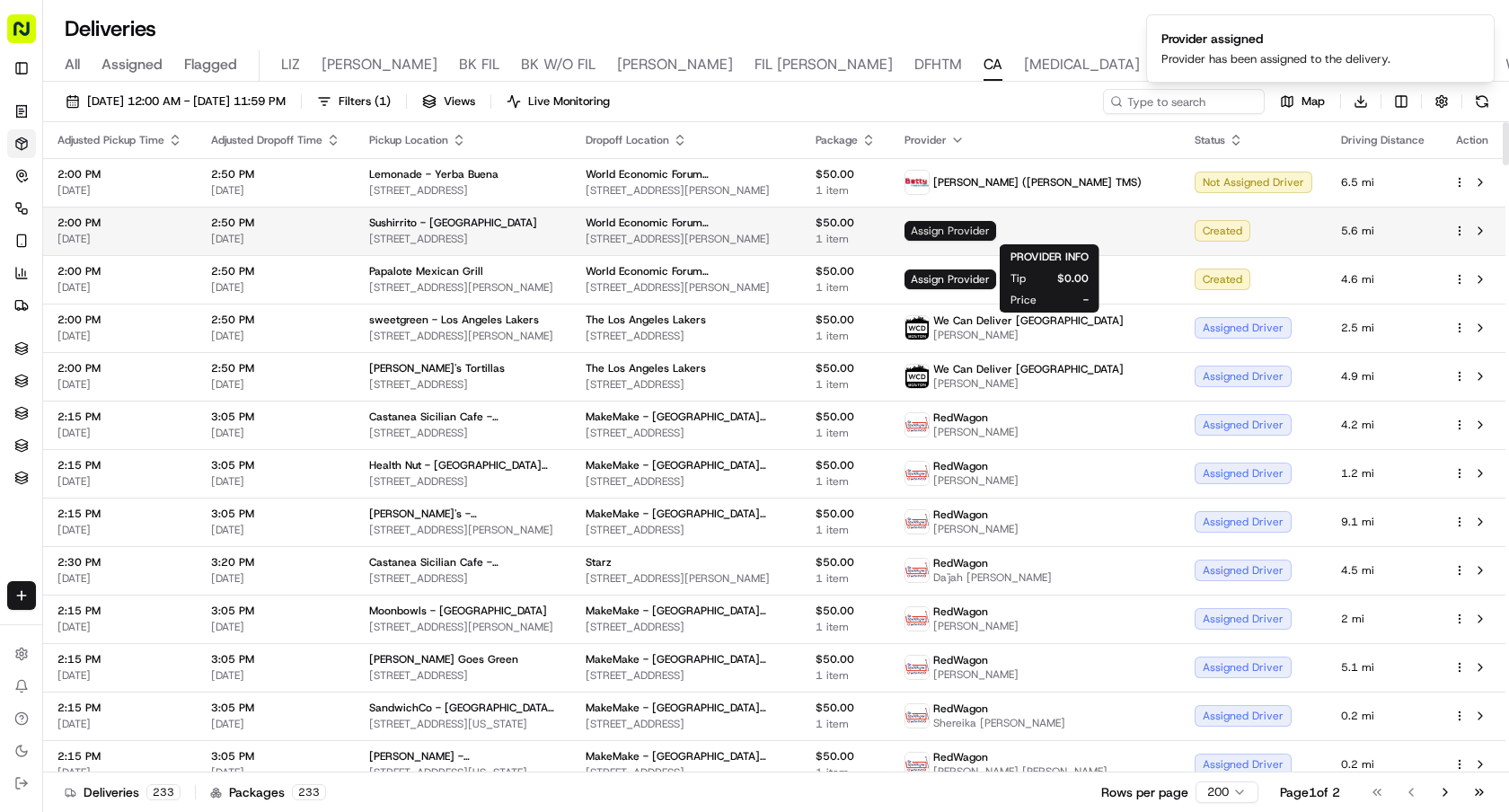
click at [996, 237] on span "Assign Provider" at bounding box center [950, 231] width 92 height 19
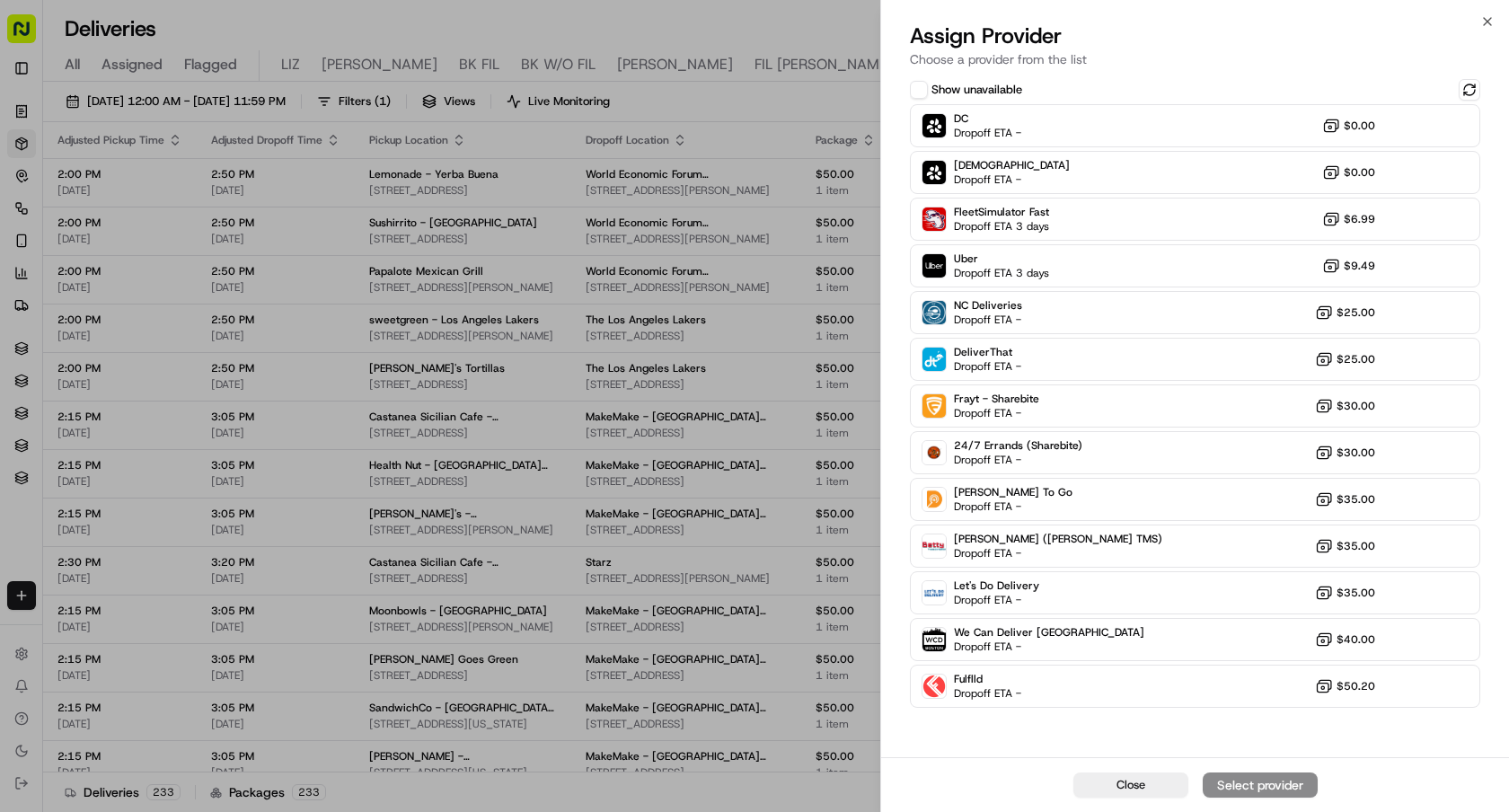
click at [1093, 567] on div "DC Dropoff ETA - $0.00 Sharebite Dropoff ETA - $0.00 FleetSimulator Fast Dropof…" at bounding box center [1194, 406] width 570 height 603
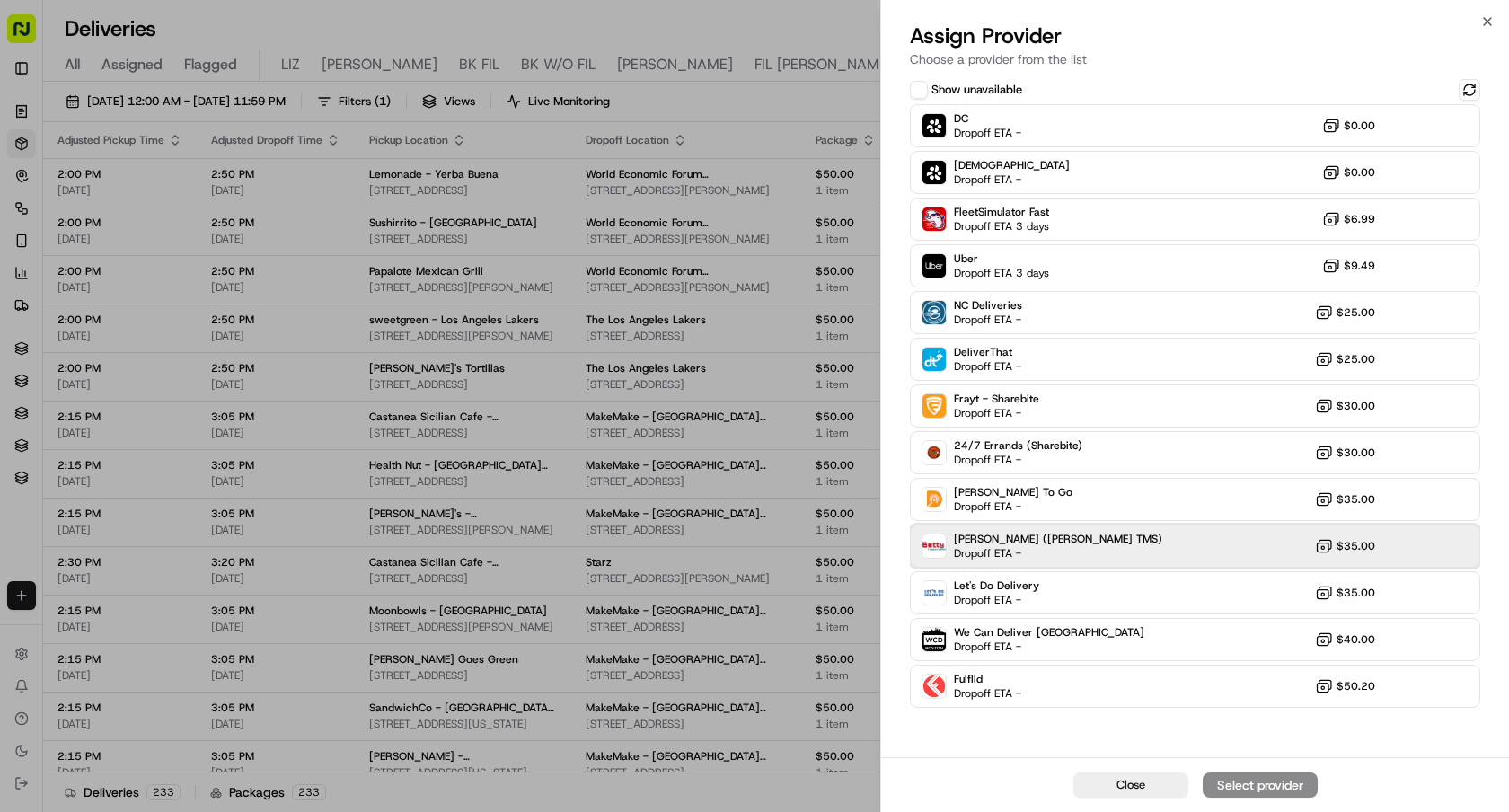
click at [1093, 558] on div "[PERSON_NAME] ([PERSON_NAME] TMS) Dropoff ETA - $35.00" at bounding box center [1194, 546] width 570 height 43
click at [1232, 794] on button "Assign Provider" at bounding box center [1260, 785] width 115 height 25
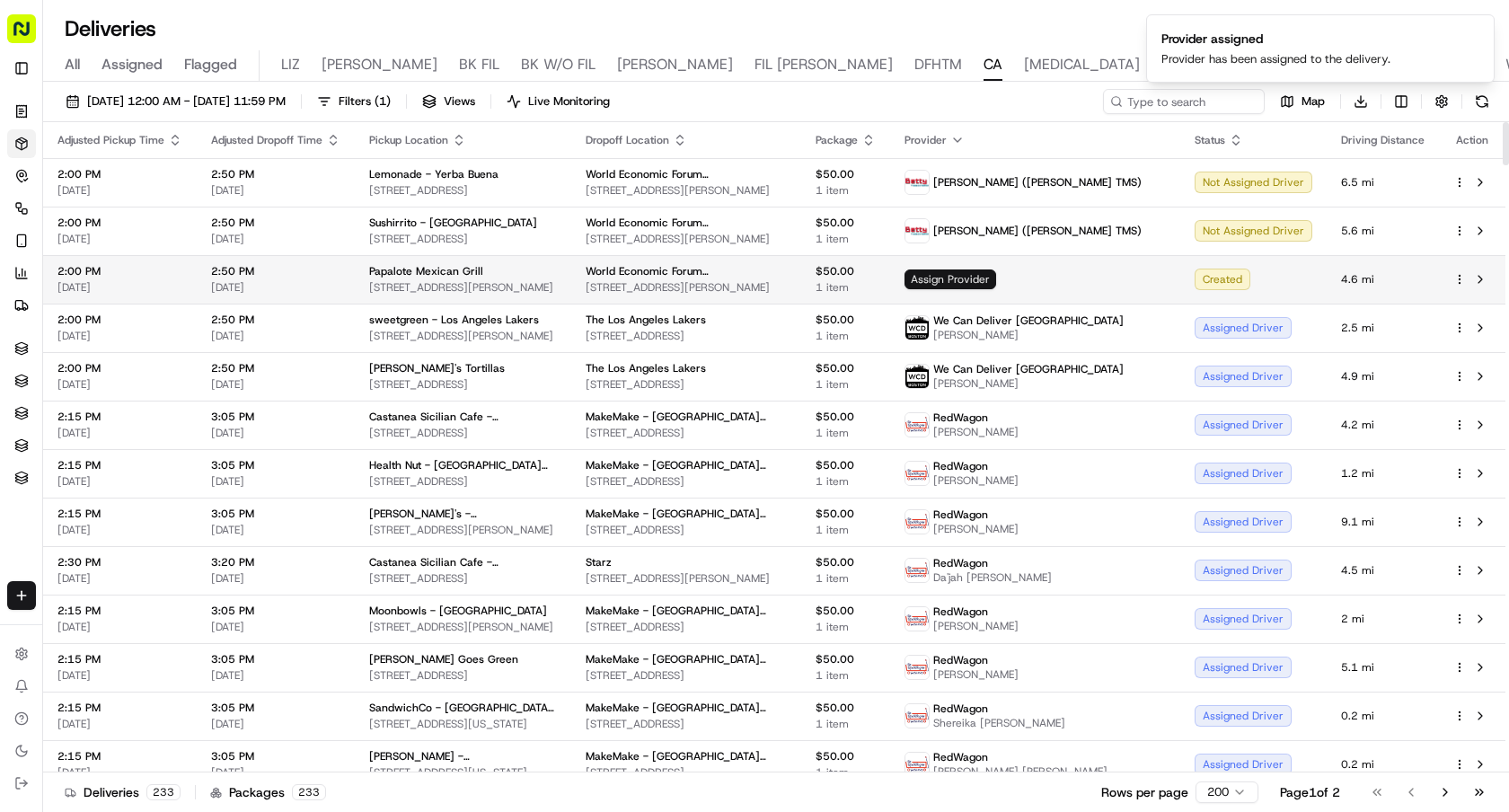
click at [996, 281] on span "Assign Provider" at bounding box center [950, 279] width 92 height 19
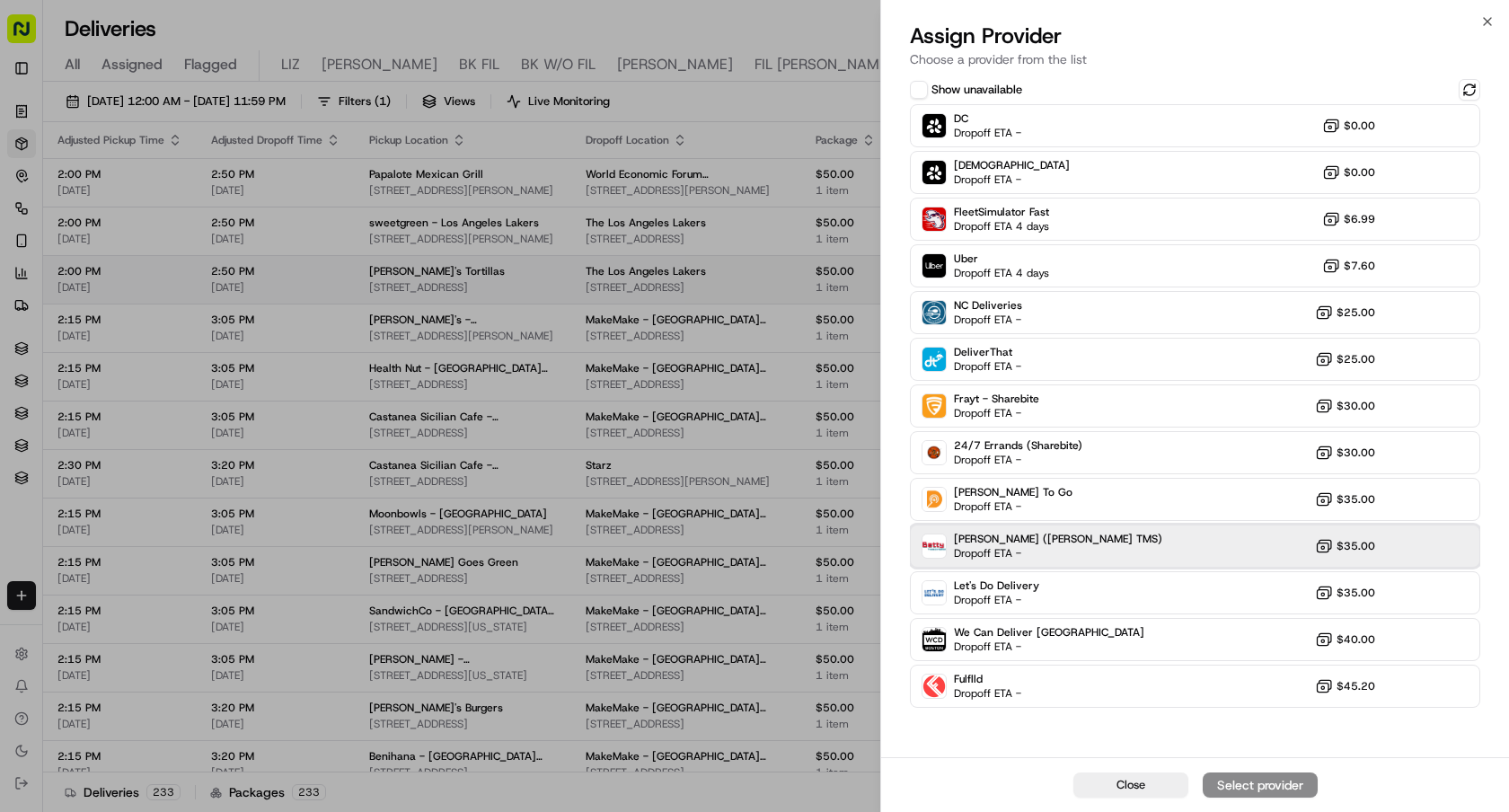
click at [1073, 550] on div "[PERSON_NAME] ([PERSON_NAME] TMS) Dropoff ETA - $35.00" at bounding box center [1194, 546] width 570 height 43
click at [1235, 786] on div "Assign Provider" at bounding box center [1260, 785] width 88 height 18
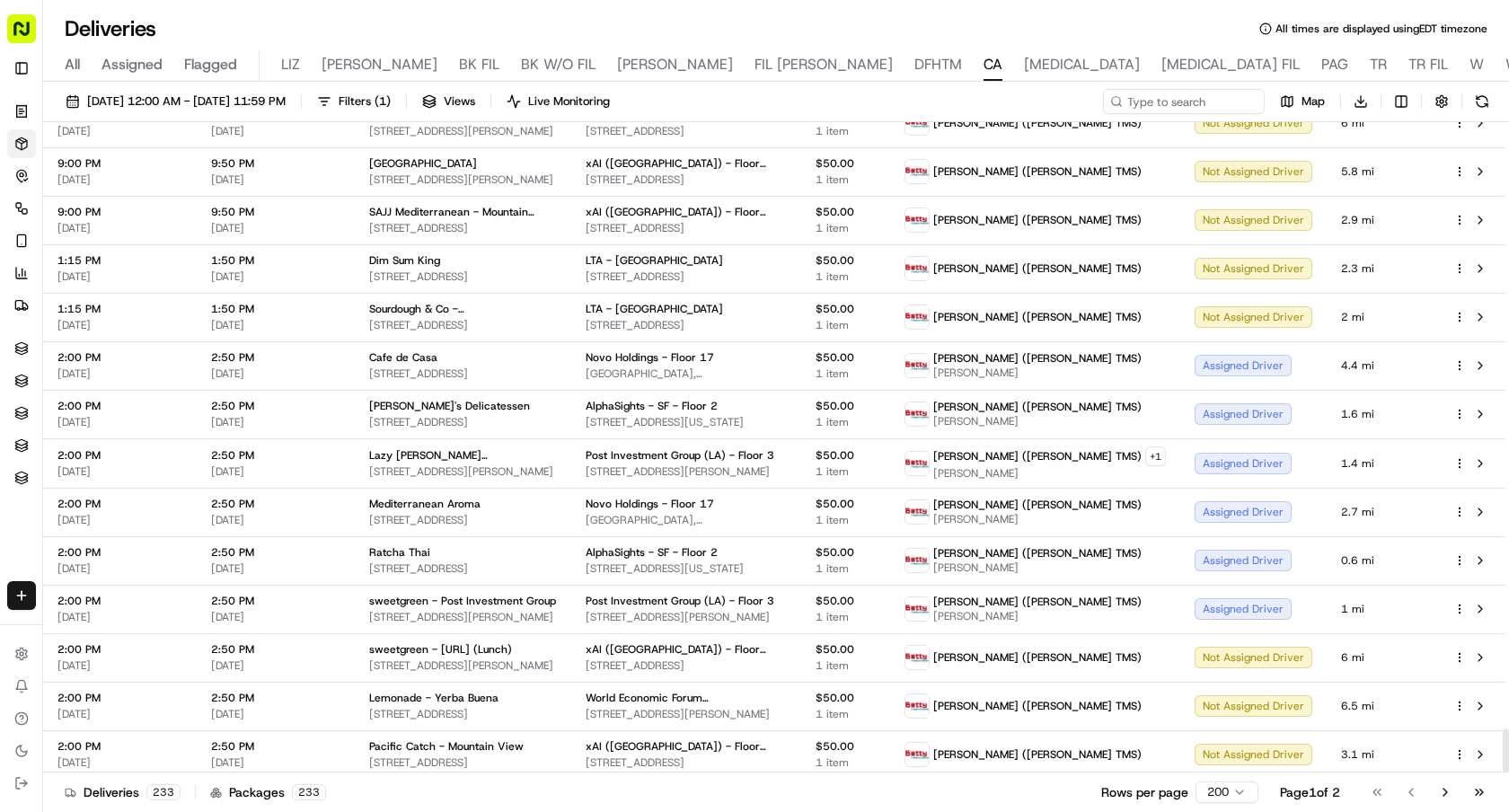
scroll to position [9097, 0]
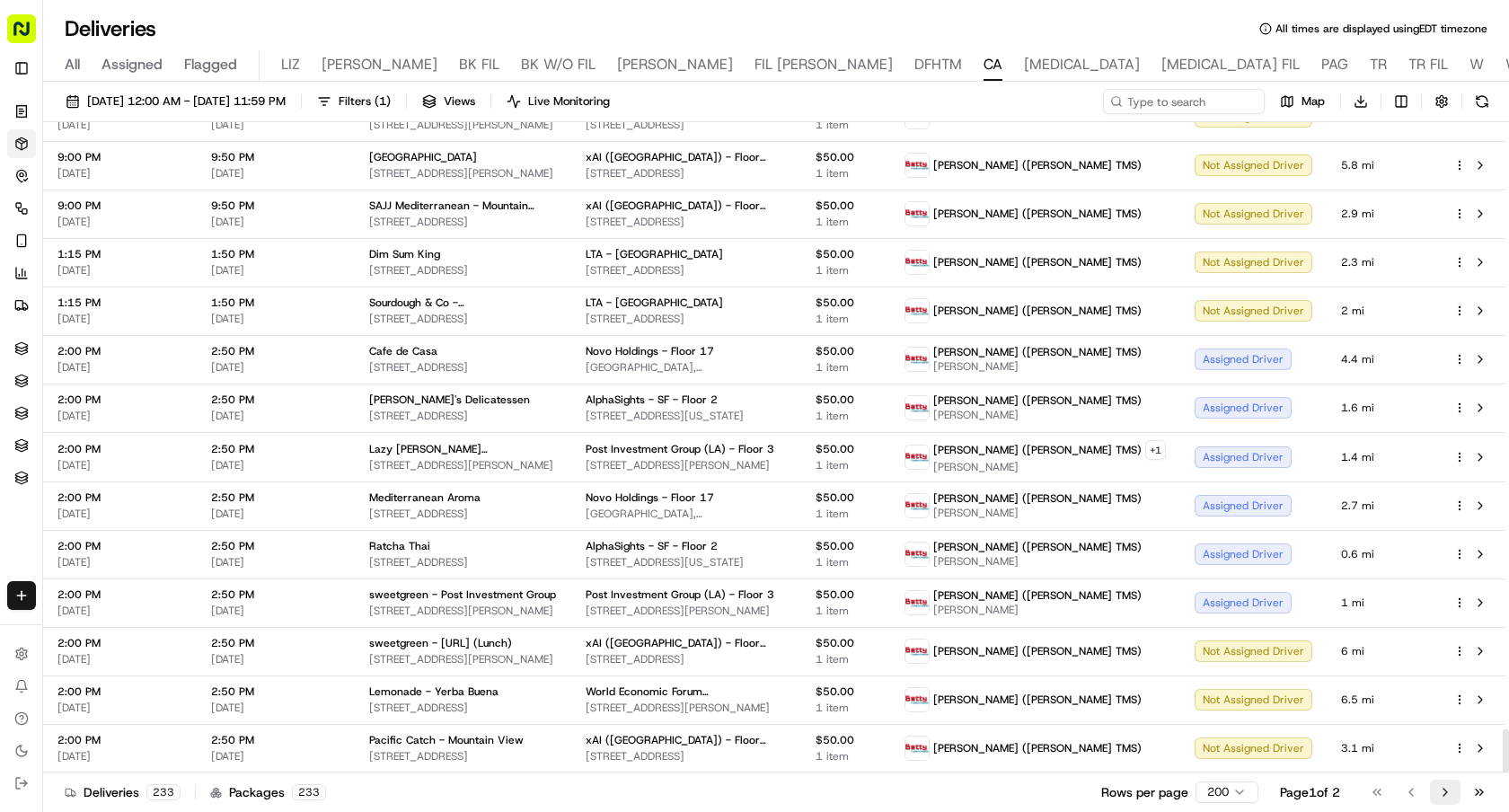
click at [1445, 796] on button "Go to next page" at bounding box center [1445, 793] width 30 height 25
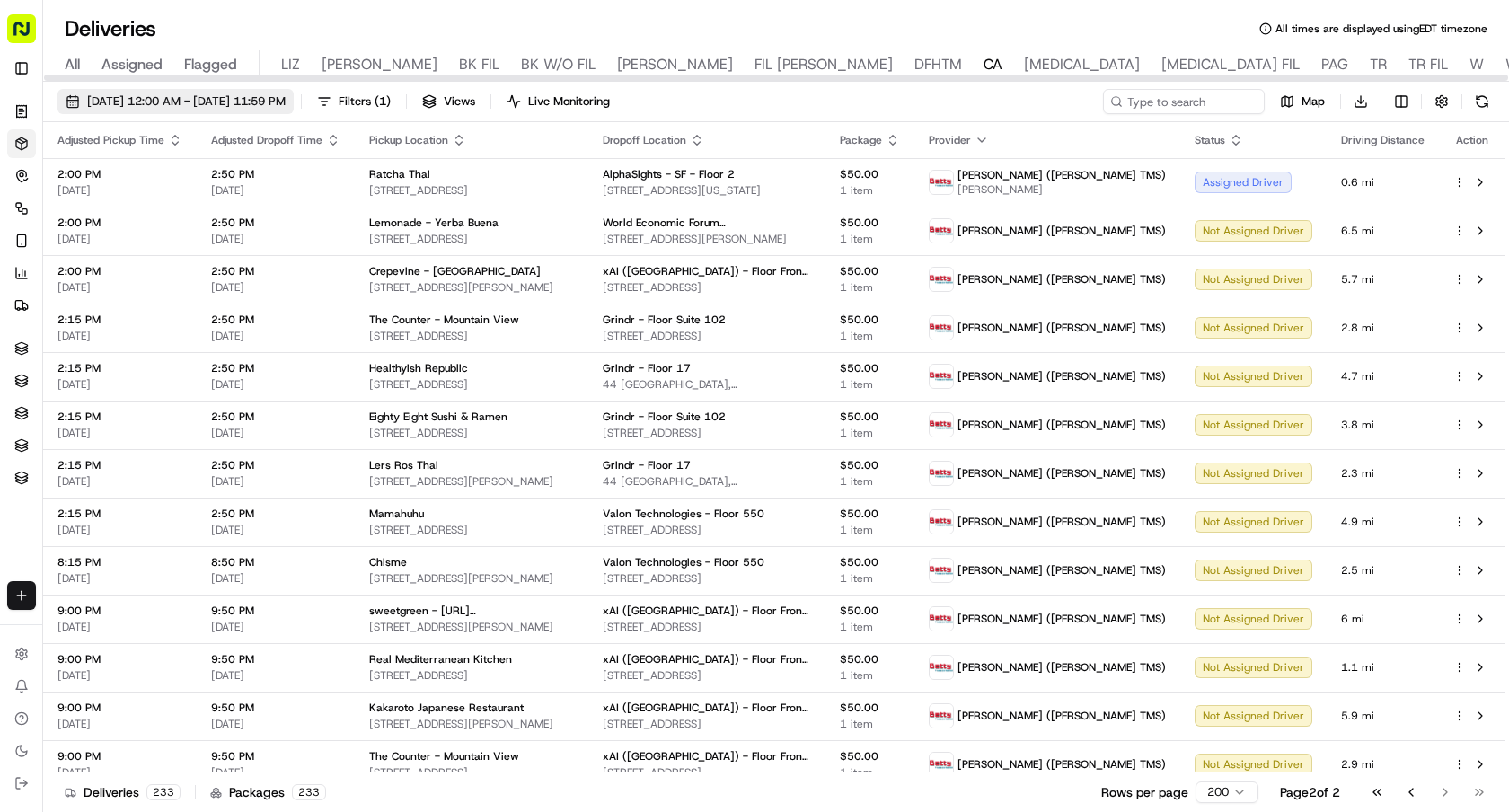
click at [243, 109] on button "[DATE] 12:00 AM - [DATE] 11:59 PM" at bounding box center [175, 101] width 236 height 25
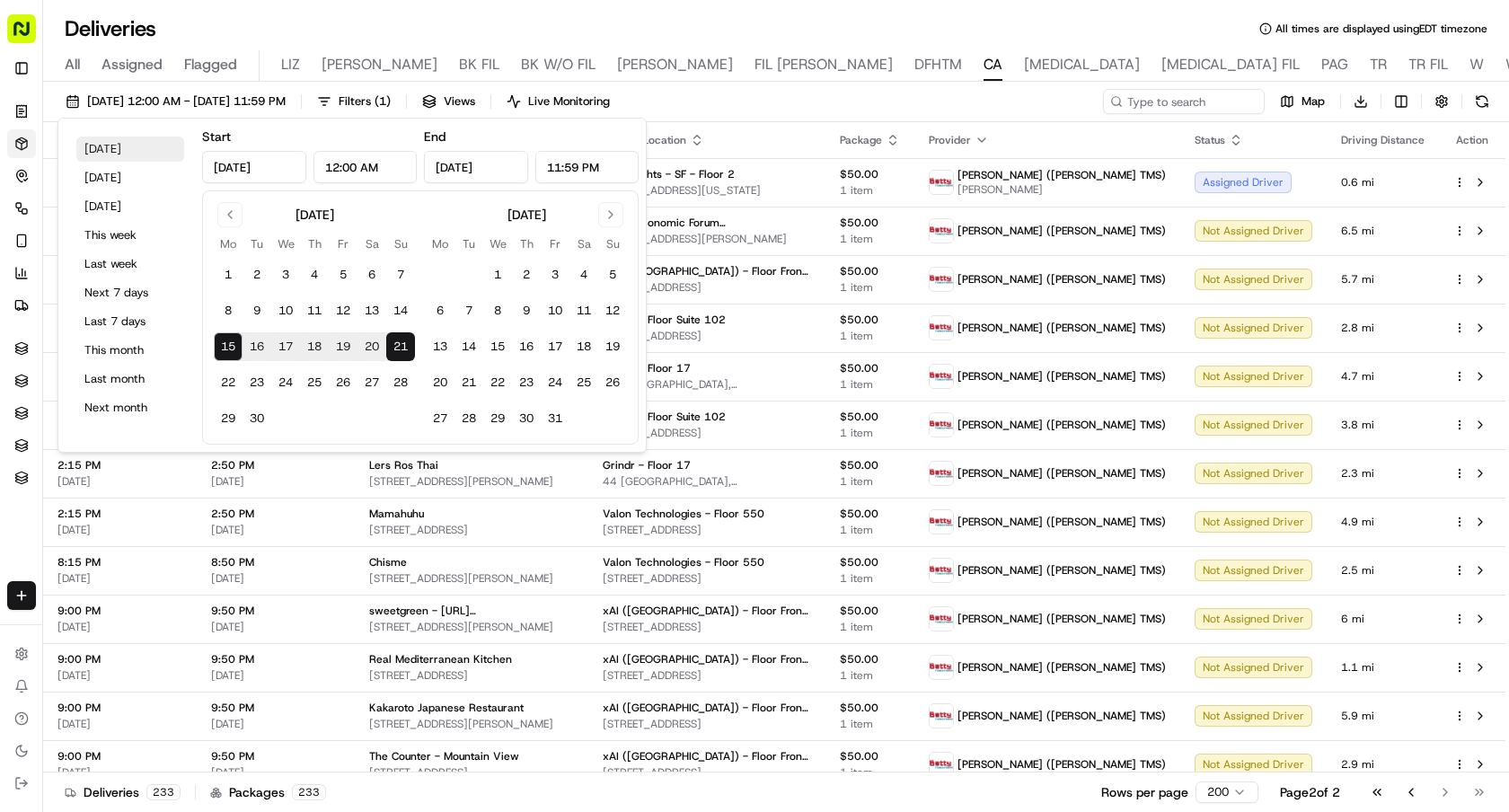
click at [127, 151] on button "[DATE]" at bounding box center [130, 149] width 108 height 25
type input "[DATE]"
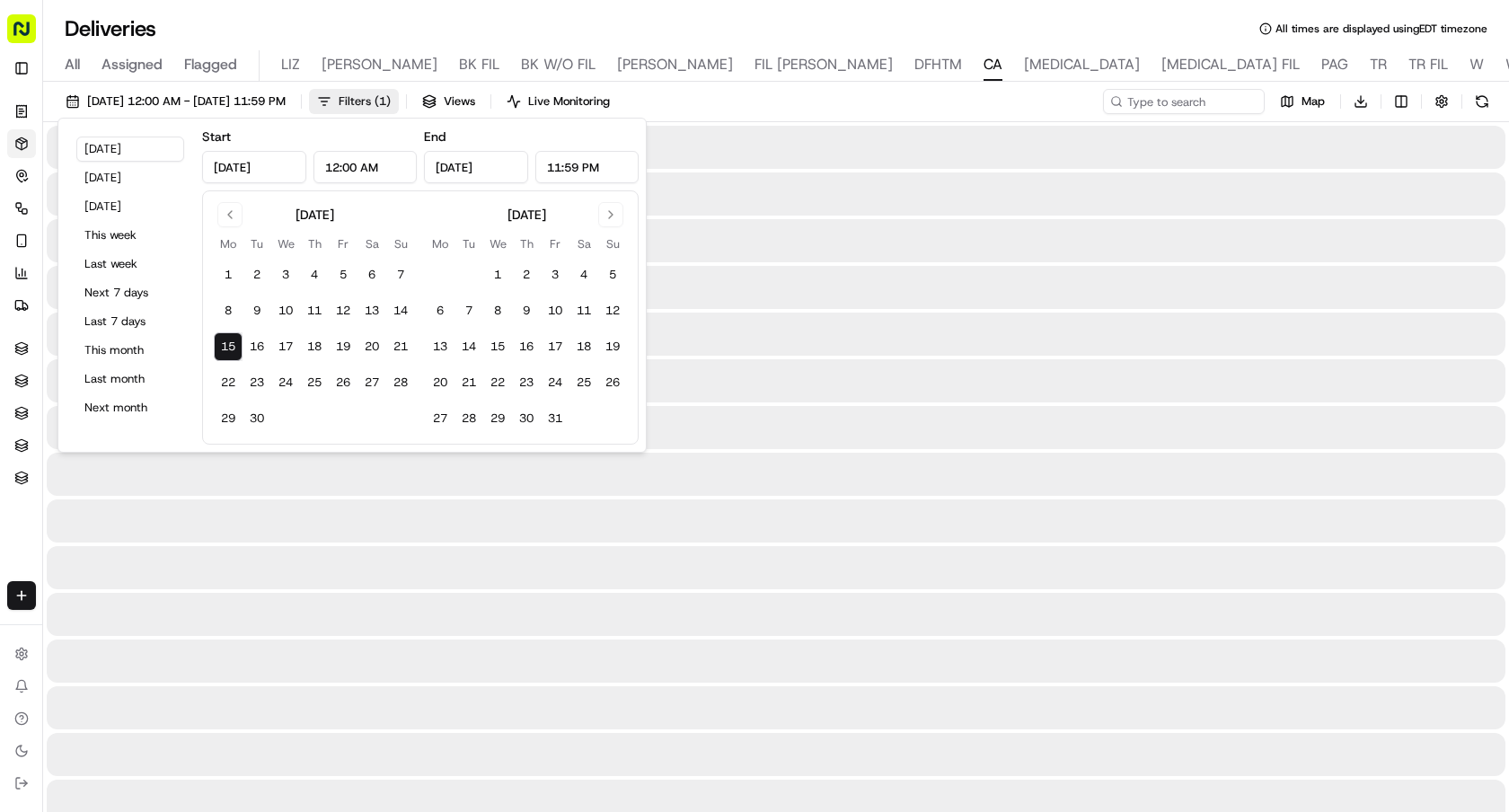
click at [391, 108] on span "Filters ( 1 )" at bounding box center [364, 101] width 52 height 17
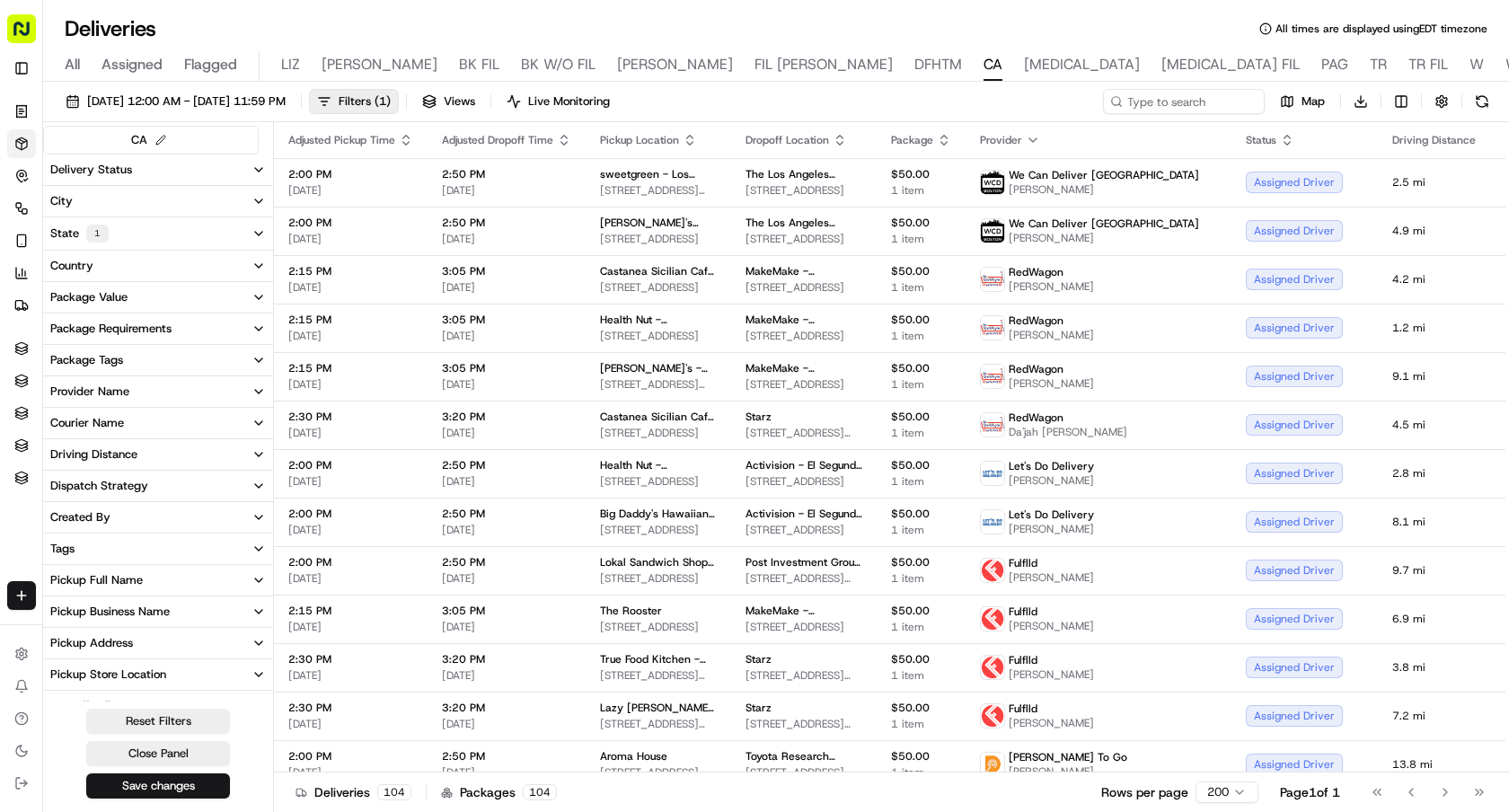
click at [178, 175] on button "Delivery Status" at bounding box center [158, 169] width 230 height 30
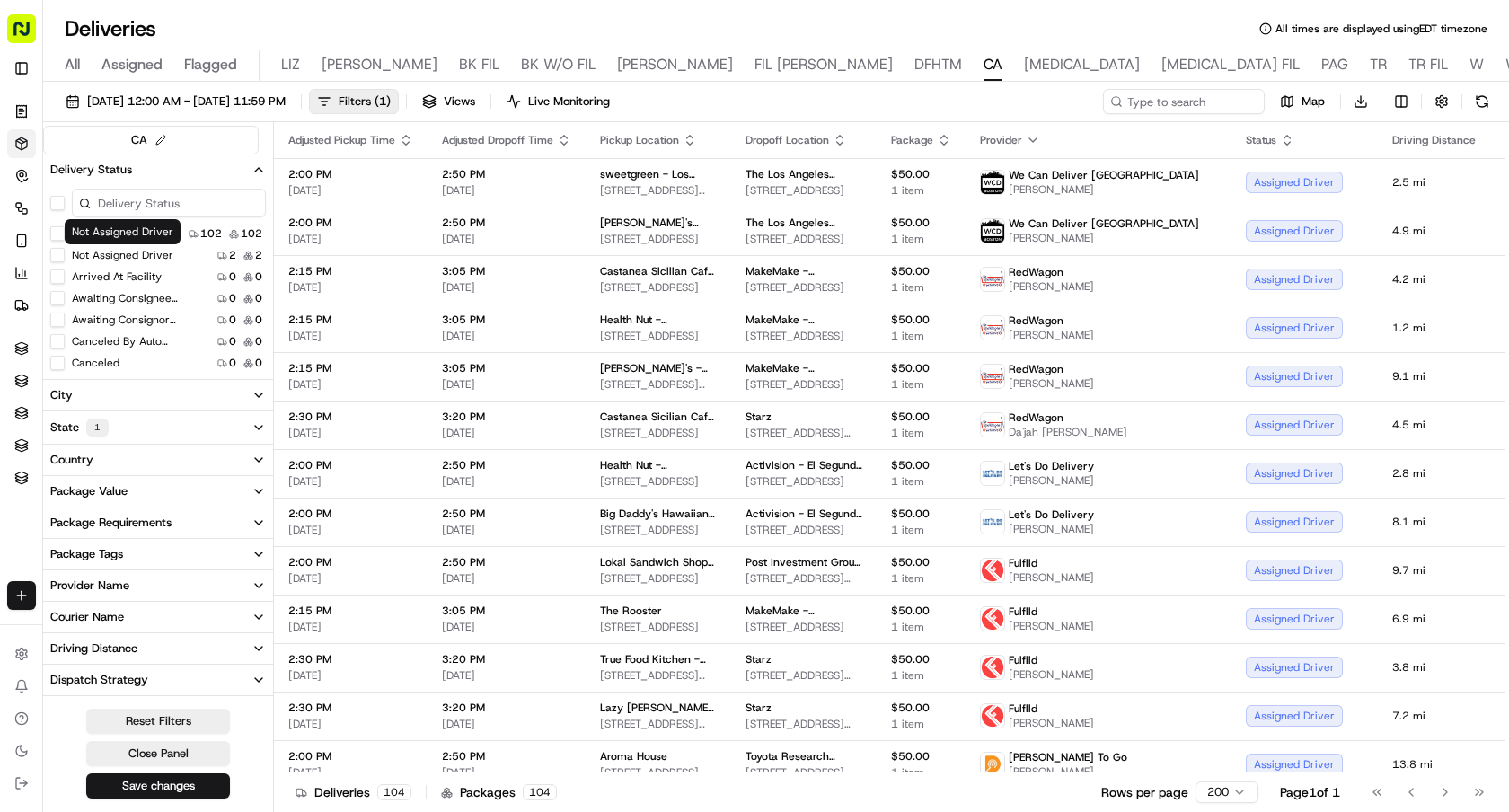
click at [128, 255] on label "Not Assigned Driver" at bounding box center [123, 254] width 101 height 15
click at [64, 255] on button "Not Assigned Driver" at bounding box center [58, 254] width 15 height 15
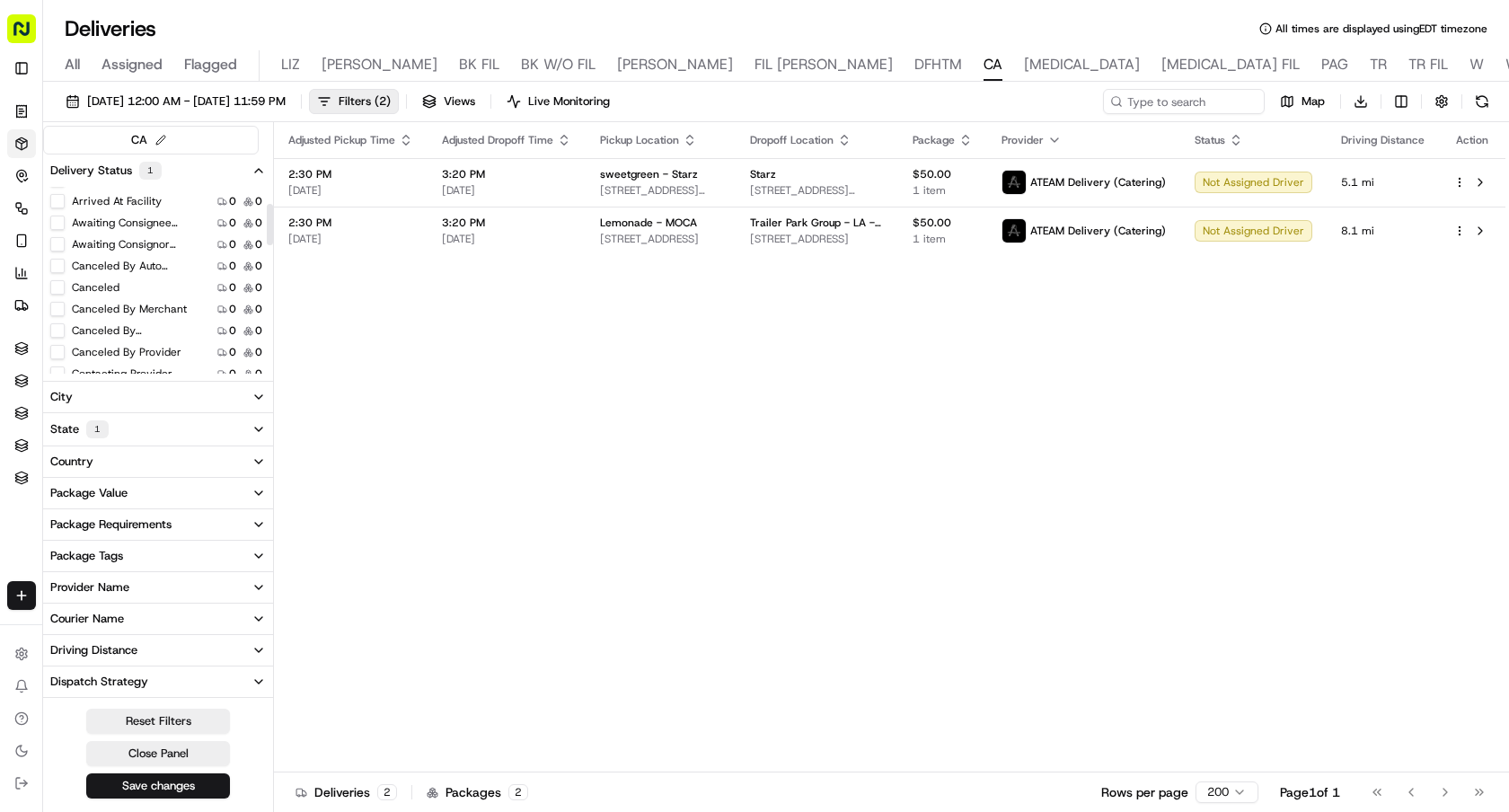
scroll to position [81, 0]
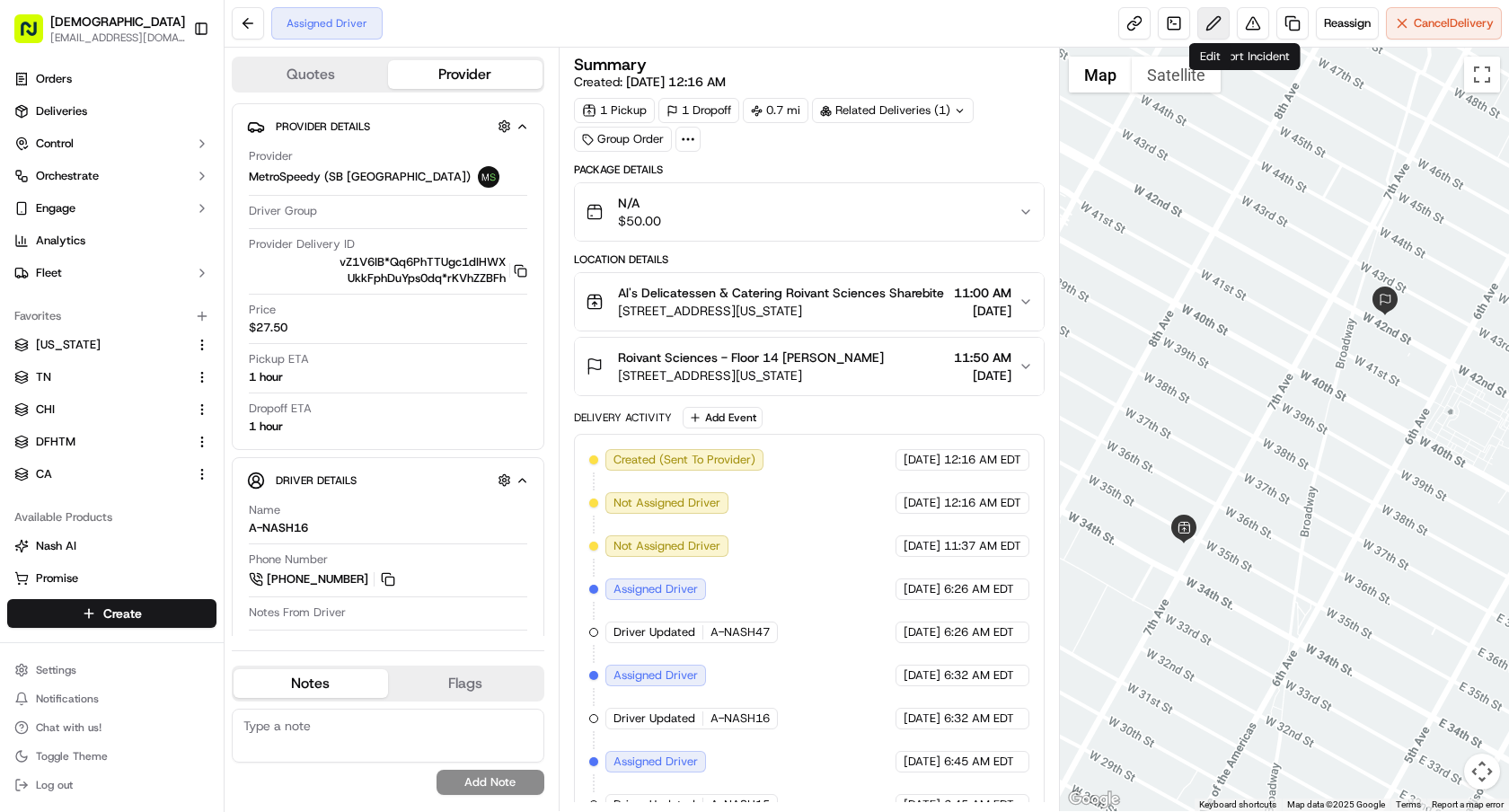
click at [1219, 26] on button at bounding box center [1213, 22] width 32 height 32
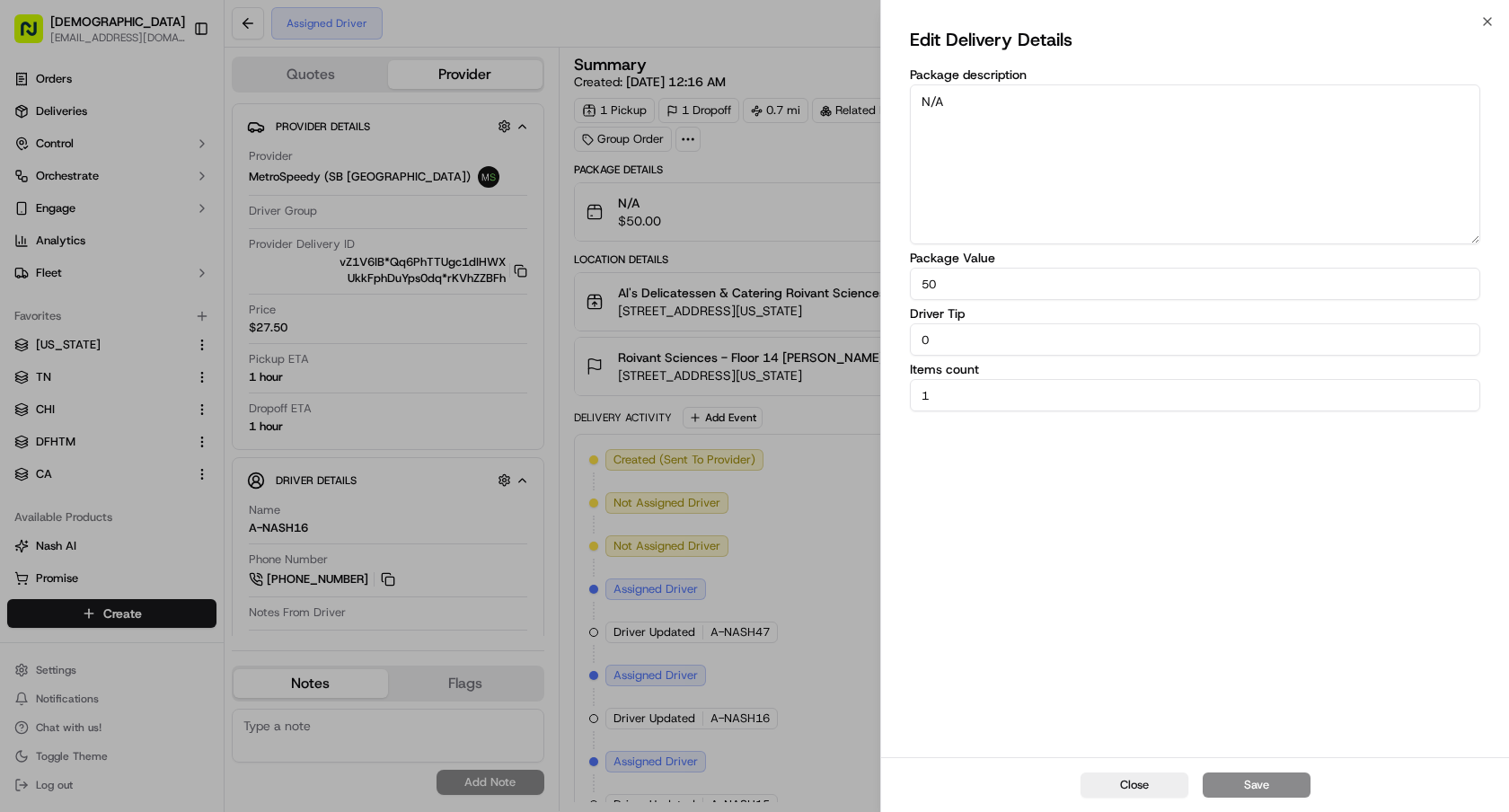
drag, startPoint x: 988, startPoint y: 290, endPoint x: 821, endPoint y: 270, distance: 168.2
click at [821, 270] on body "Sharebite e.park@sharebite.com Toggle Sidebar Orders Deliveries Control Orchest…" at bounding box center [754, 406] width 1509 height 812
paste input "409.38"
type input "409.38"
drag, startPoint x: 1016, startPoint y: 348, endPoint x: 772, endPoint y: 364, distance: 244.5
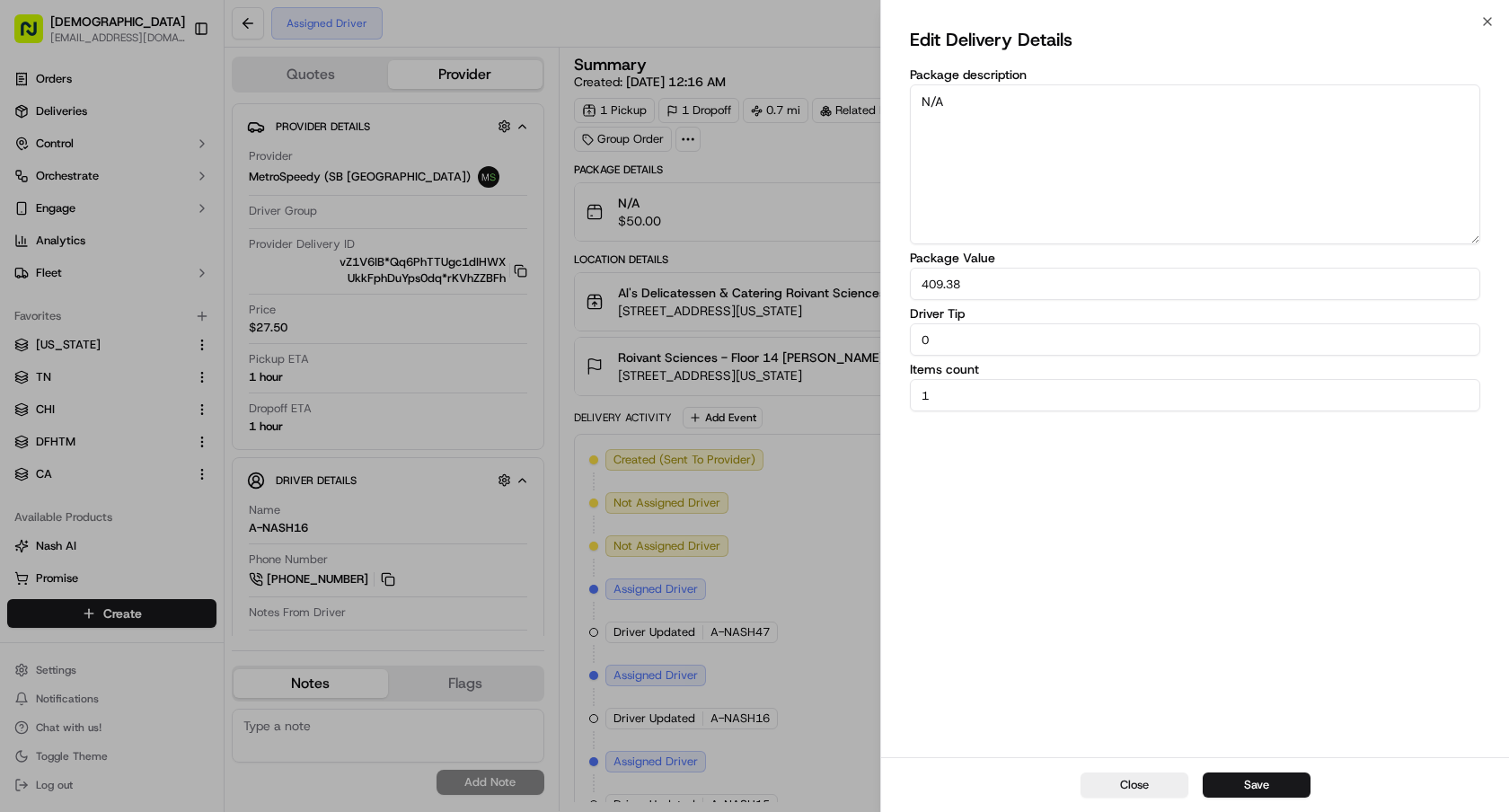
click at [772, 348] on body "Sharebite e.park@sharebite.com Toggle Sidebar Orders Deliveries Control Orchest…" at bounding box center [754, 406] width 1509 height 812
paste input "15.28"
drag, startPoint x: 1003, startPoint y: 340, endPoint x: 730, endPoint y: 329, distance: 273.2
click at [731, 329] on body "Sharebite e.park@sharebite.com Toggle Sidebar Orders Deliveries Control Orchest…" at bounding box center [754, 406] width 1509 height 812
paste input "number"
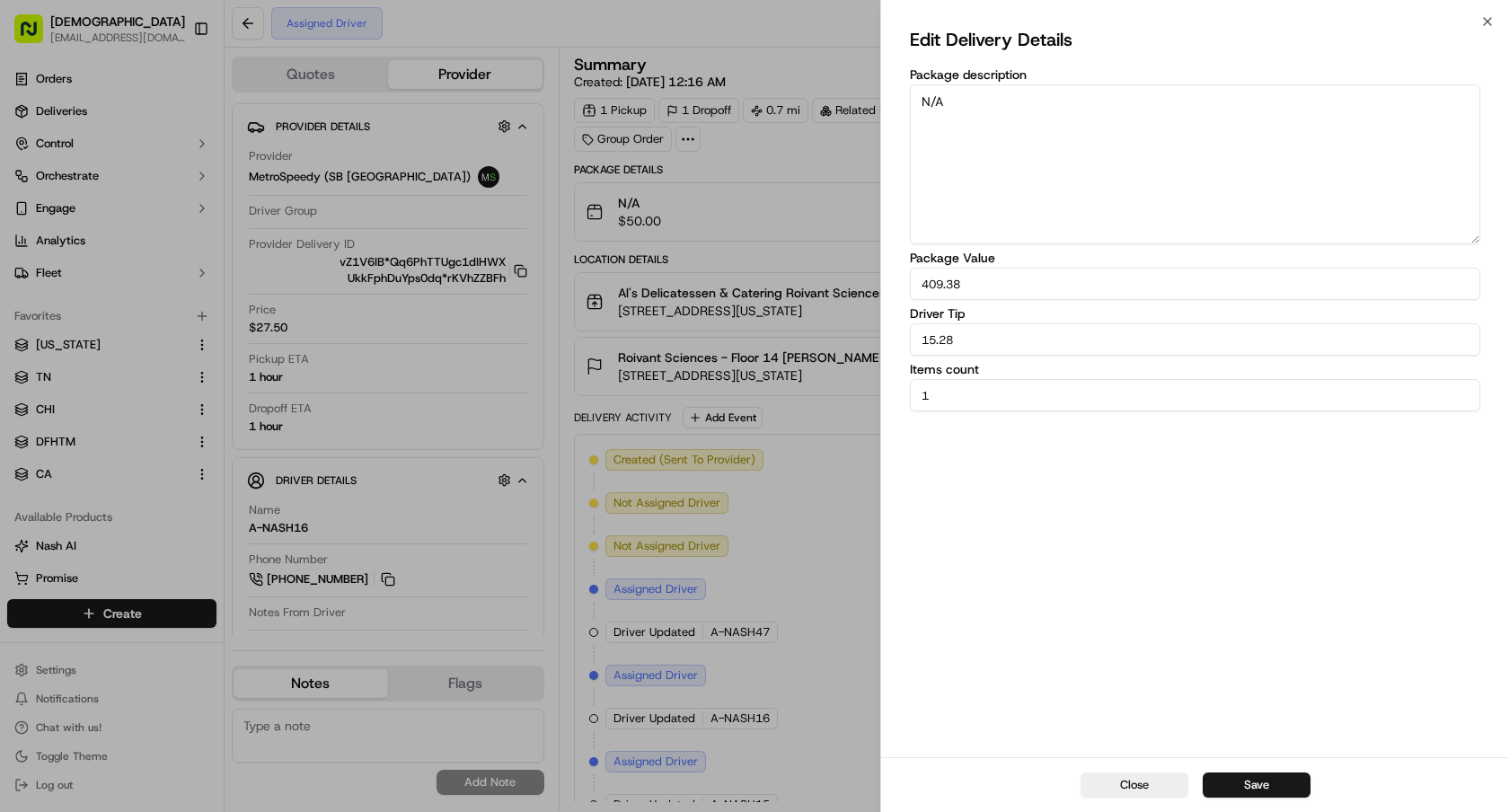
type input "15.28"
drag, startPoint x: 1329, startPoint y: 110, endPoint x: 719, endPoint y: 107, distance: 610.0
click at [721, 107] on body "Sharebite e.park@sharebite.com Toggle Sidebar Orders Deliveries Control Orchest…" at bounding box center [754, 406] width 1509 height 812
paste textarea "O. OF INDIVIDUAL ORDERS: 25"
type textarea "NO. OF INDIVIDUAL ORDERS: 25"
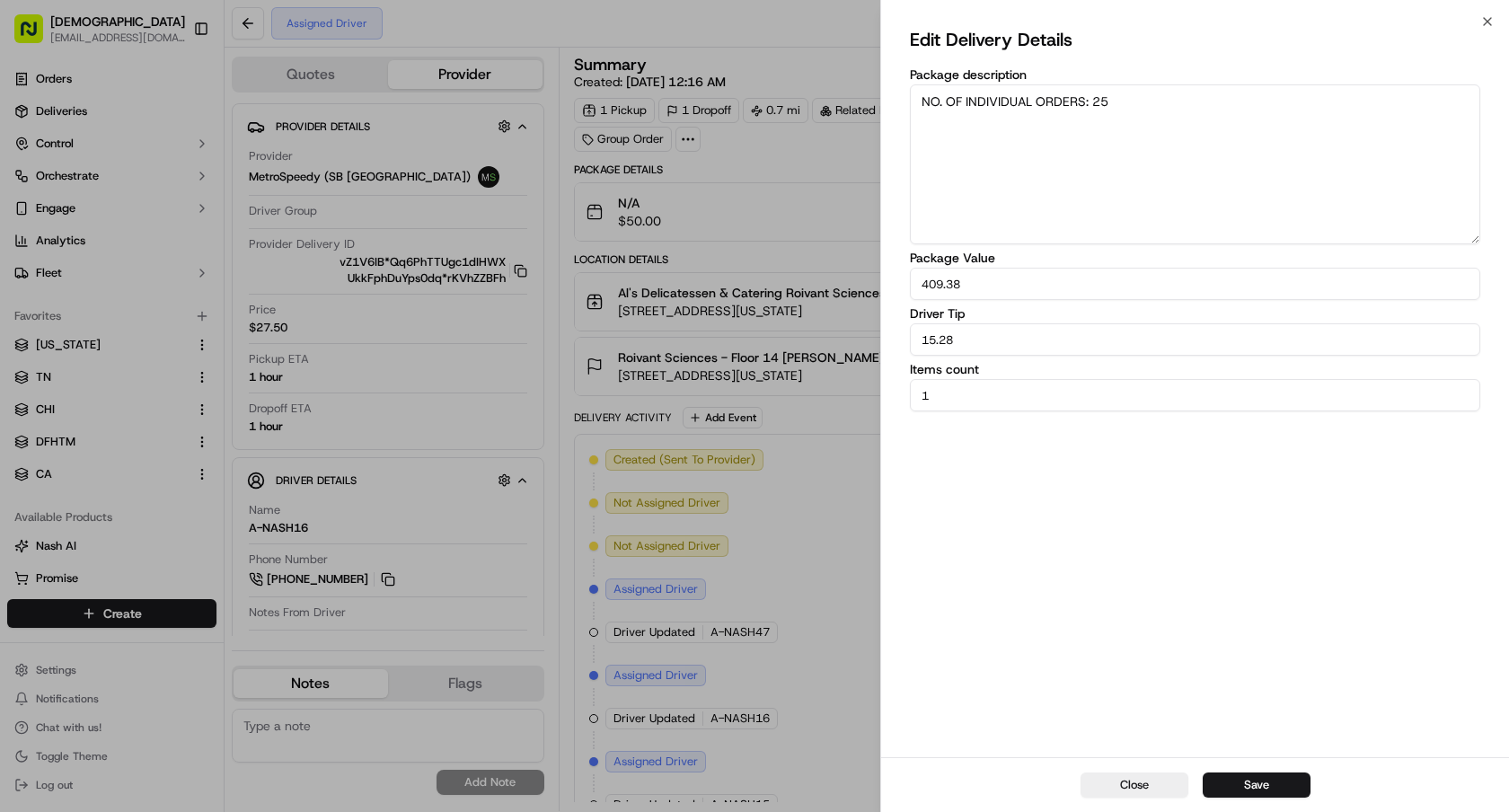
drag, startPoint x: 944, startPoint y: 405, endPoint x: 863, endPoint y: 394, distance: 81.7
click at [864, 394] on body "Sharebite e.park@sharebite.com Toggle Sidebar Orders Deliveries Control Orchest…" at bounding box center [754, 406] width 1509 height 812
type input "25"
click at [1277, 771] on div "Close Save" at bounding box center [1195, 785] width 628 height 55
click at [1271, 779] on button "Save" at bounding box center [1257, 785] width 108 height 25
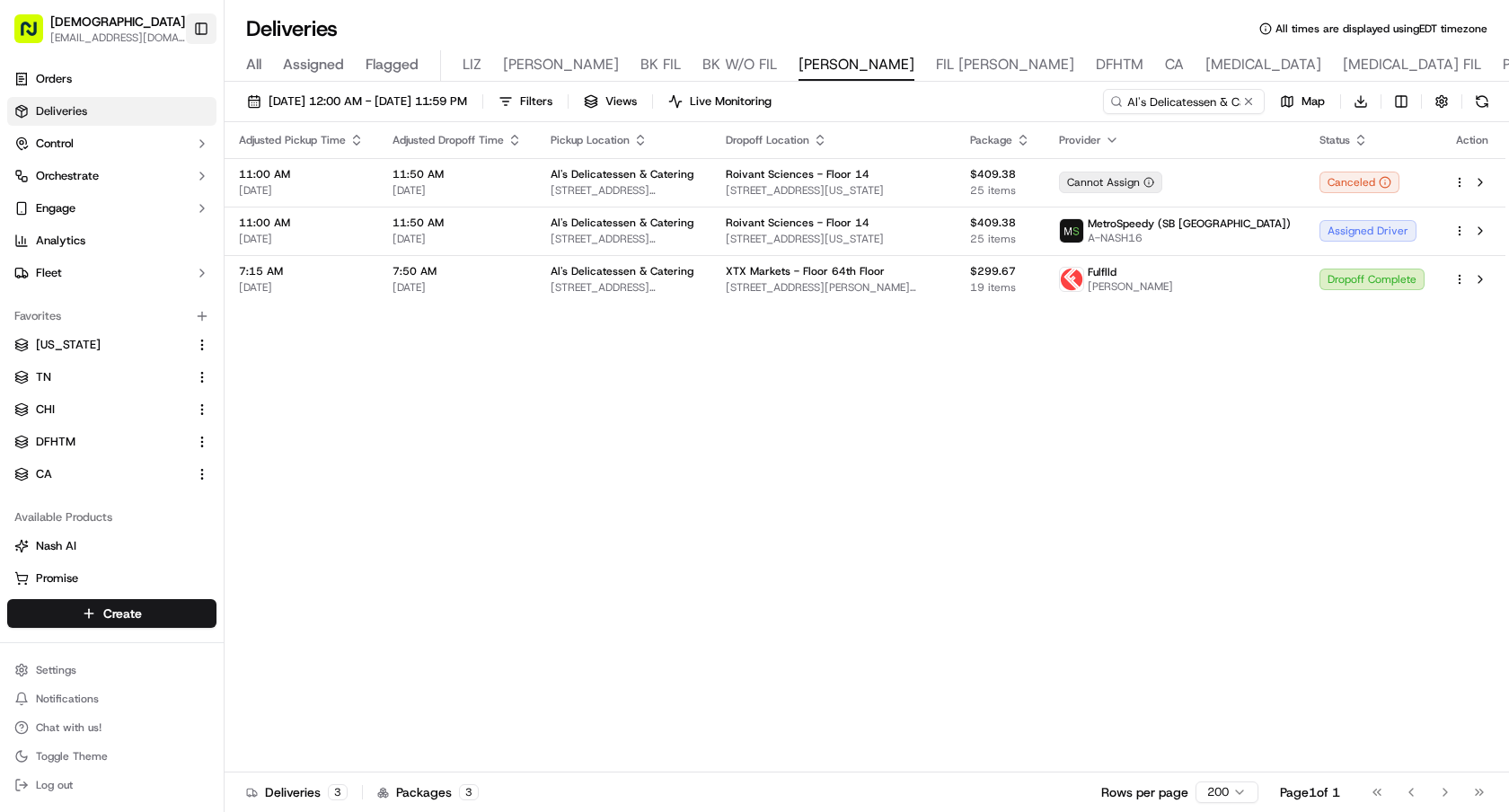
click at [195, 34] on button "Toggle Sidebar" at bounding box center [201, 28] width 30 height 30
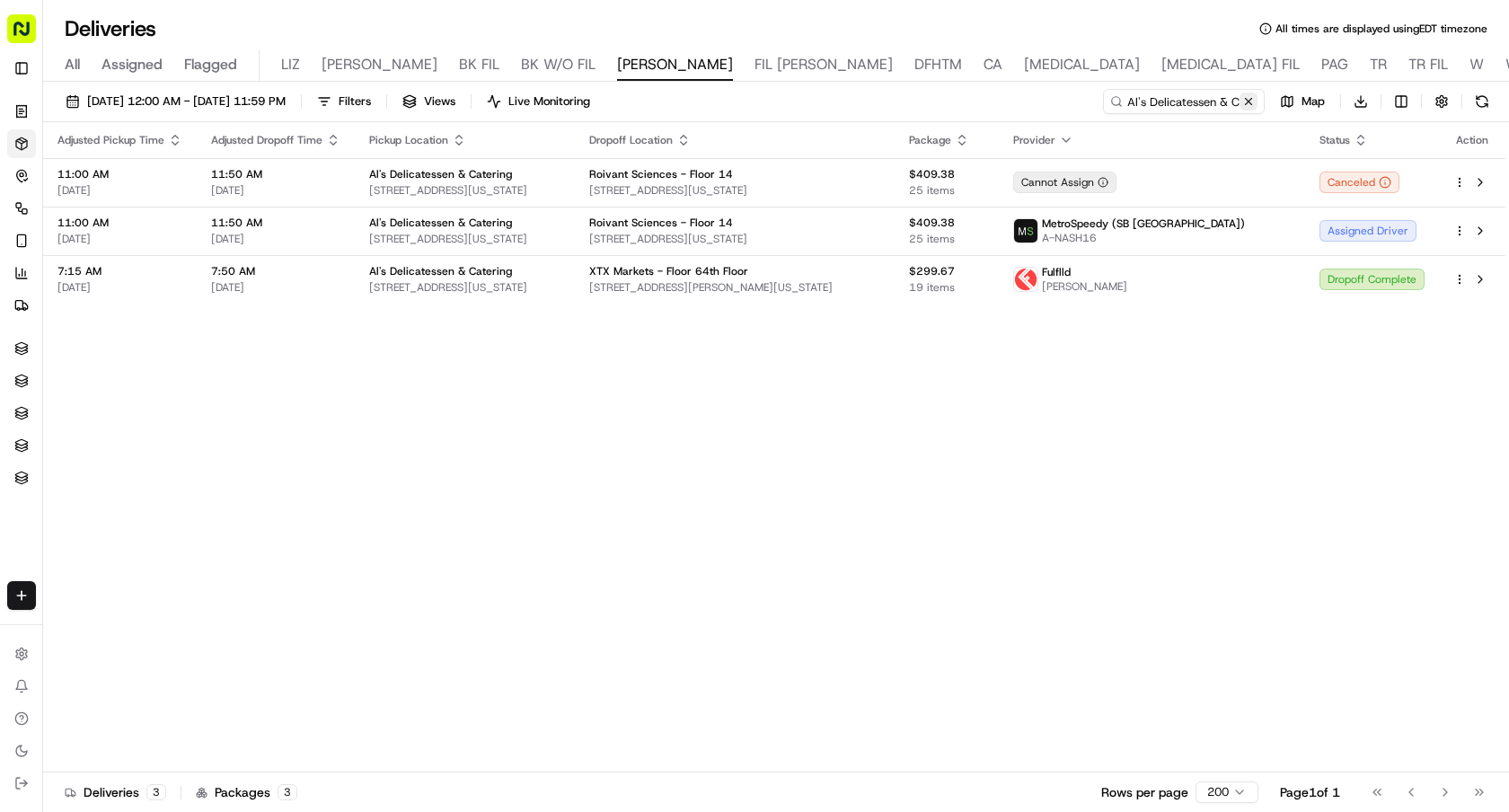
click at [1251, 103] on button at bounding box center [1248, 101] width 18 height 18
